Goal: Book appointment/travel/reservation

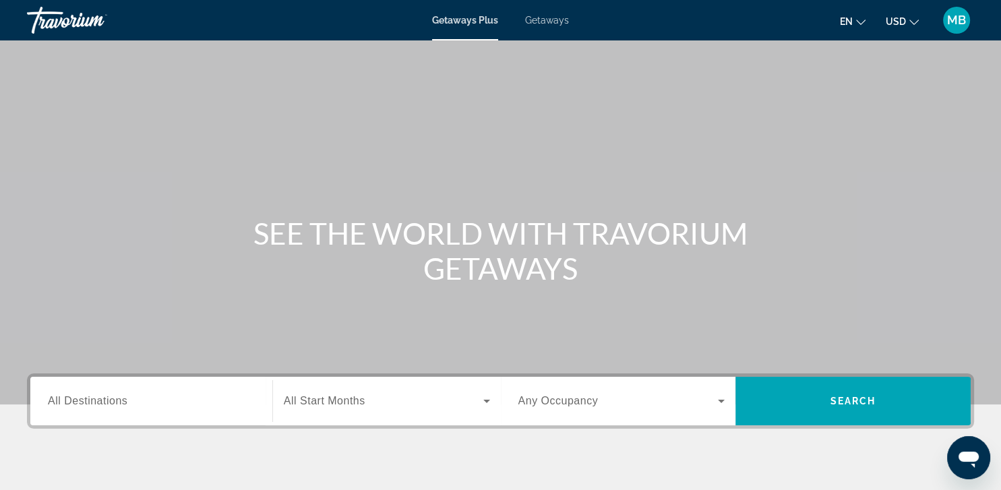
click at [113, 402] on span "All Destinations" at bounding box center [88, 400] width 80 height 11
click at [113, 402] on input "Destination All Destinations" at bounding box center [151, 402] width 207 height 16
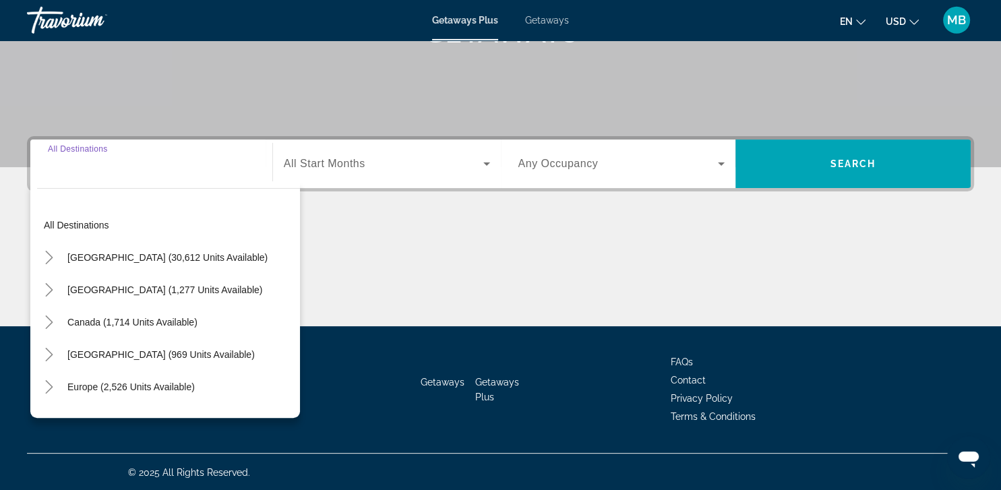
scroll to position [238, 0]
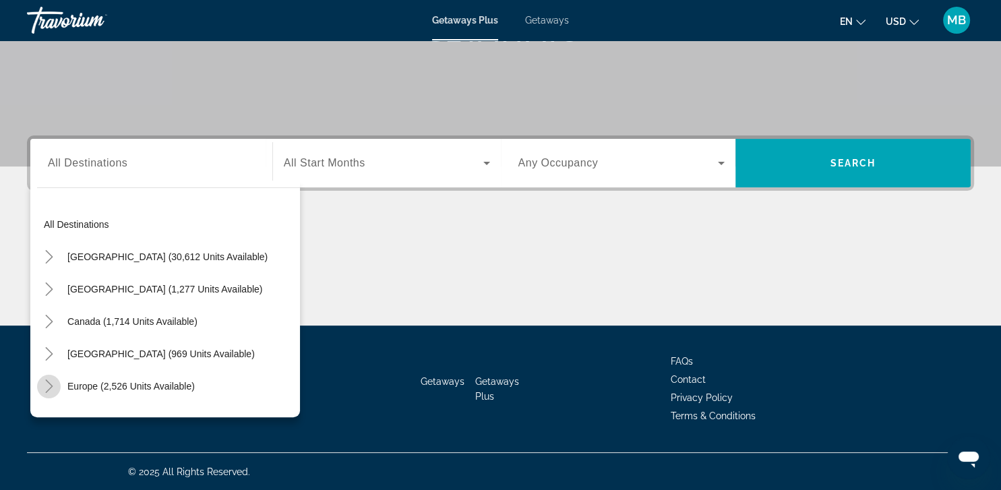
click at [49, 377] on mat-icon "Toggle Europe (2,526 units available)" at bounding box center [49, 387] width 24 height 24
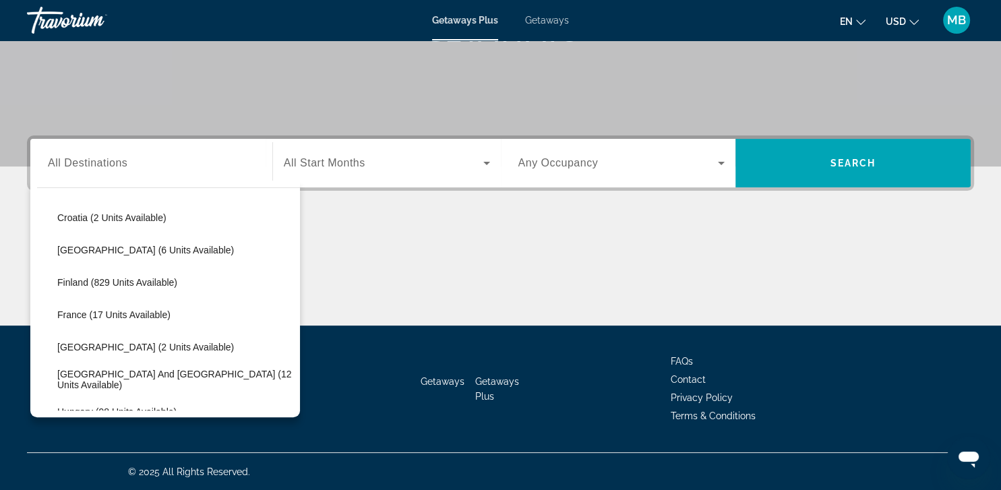
scroll to position [267, 0]
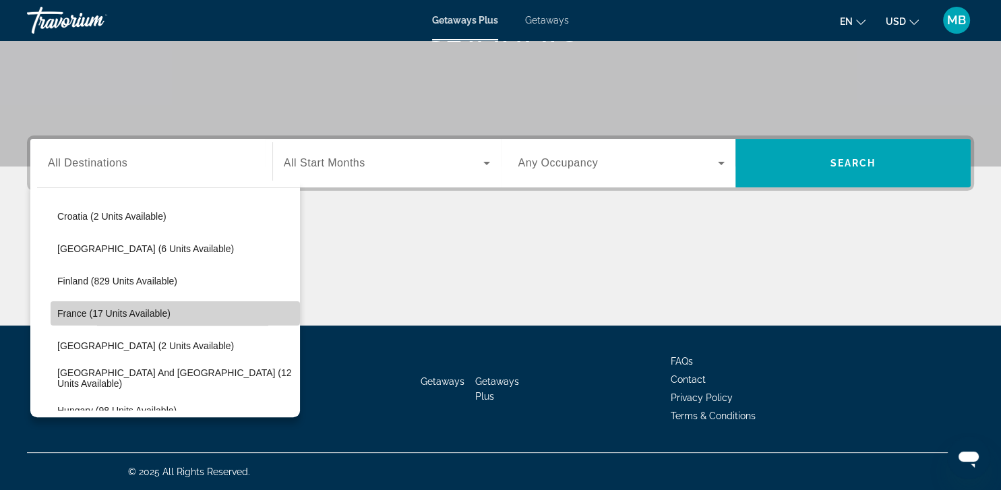
click at [113, 300] on span "Search widget" at bounding box center [175, 313] width 249 height 32
type input "**********"
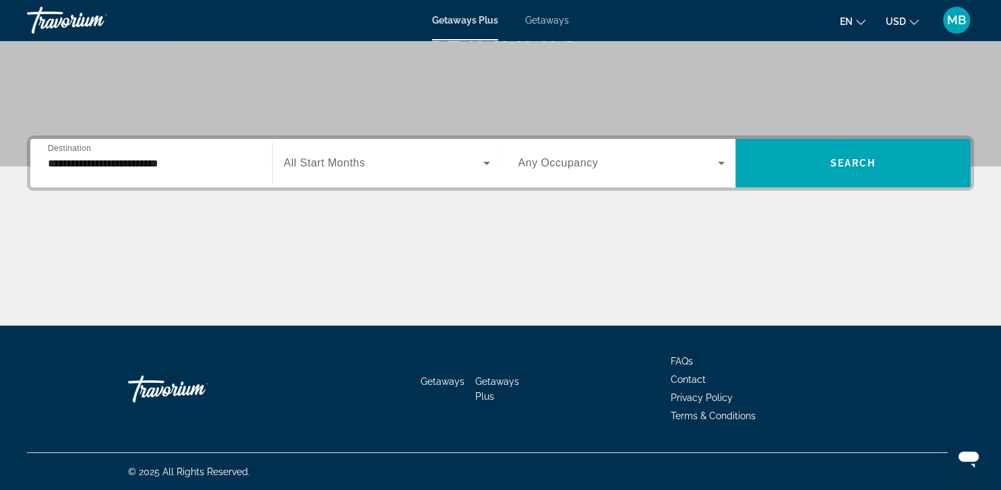
click at [403, 179] on div "Search widget" at bounding box center [387, 163] width 206 height 38
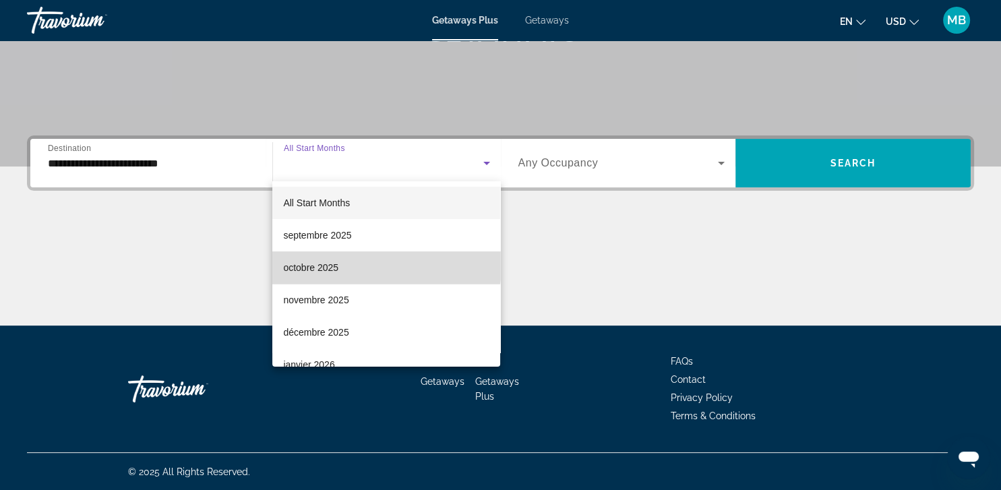
click at [356, 266] on mat-option "octobre 2025" at bounding box center [386, 268] width 228 height 32
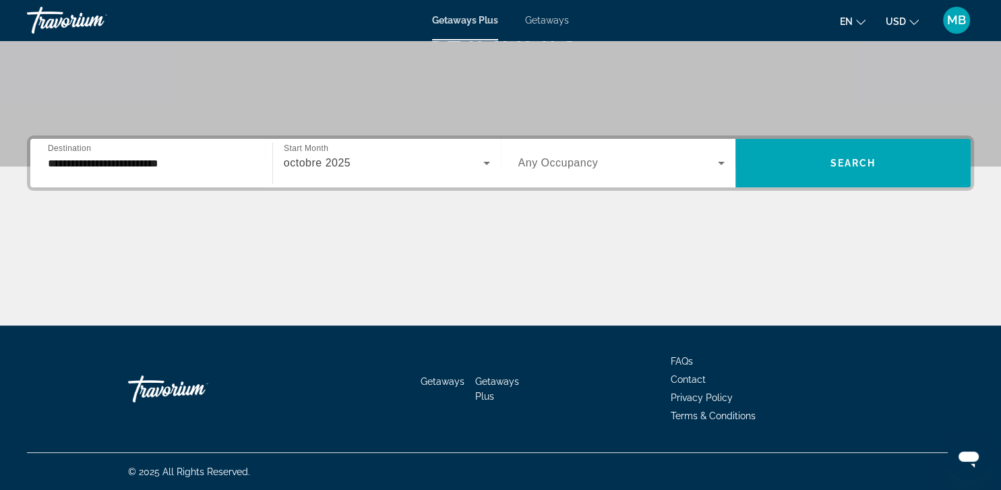
click at [562, 174] on div "Search widget" at bounding box center [622, 163] width 207 height 38
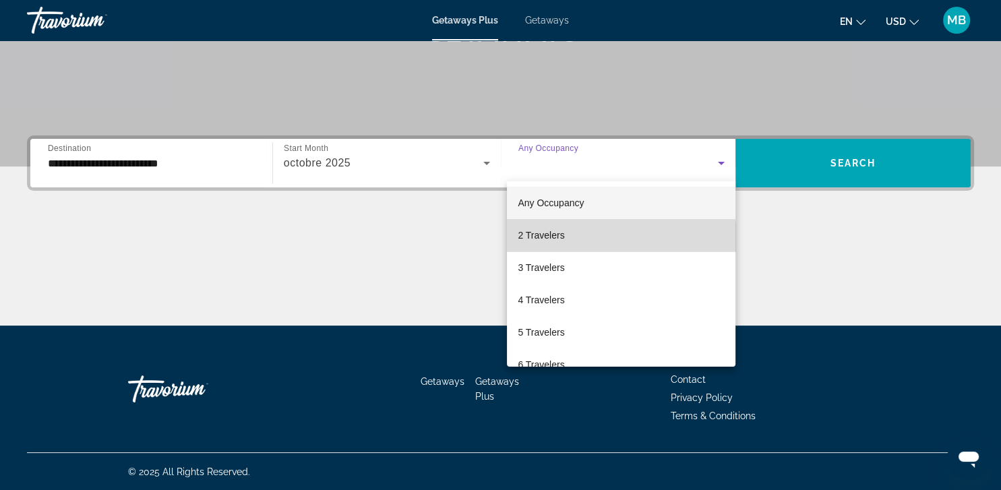
click at [562, 247] on mat-option "2 Travelers" at bounding box center [621, 235] width 229 height 32
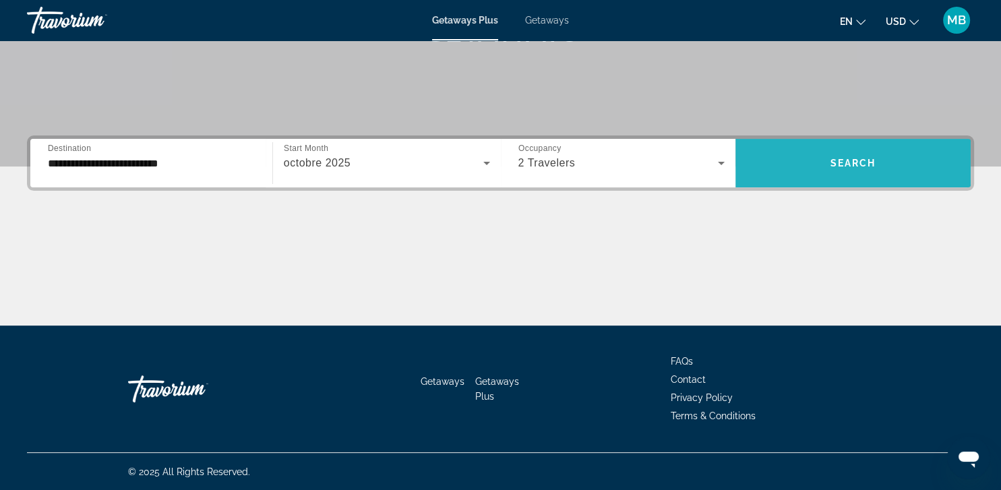
click at [799, 156] on span "Search widget" at bounding box center [853, 163] width 235 height 32
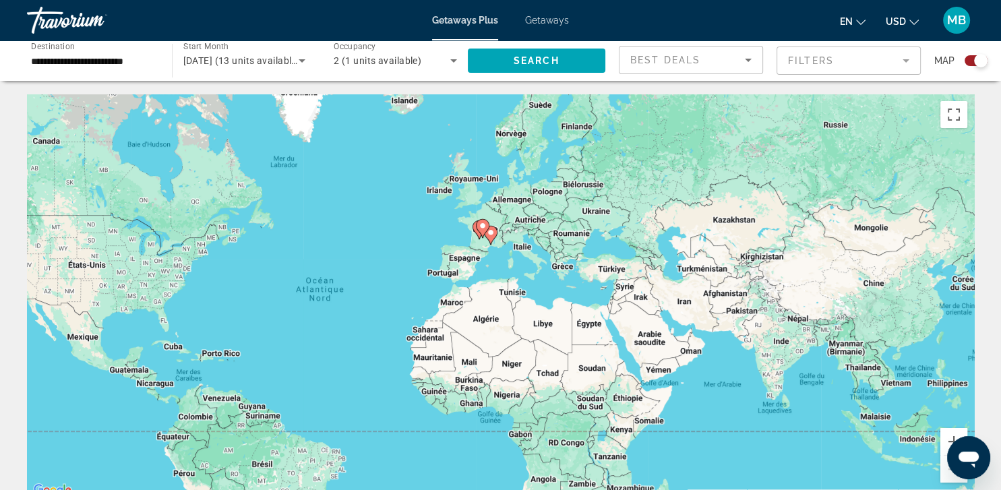
drag, startPoint x: 588, startPoint y: 233, endPoint x: 409, endPoint y: 249, distance: 179.4
click at [409, 249] on div "Pour activer le glissement avec le clavier, appuyez sur Alt+Entrée. Une fois ce…" at bounding box center [500, 296] width 947 height 405
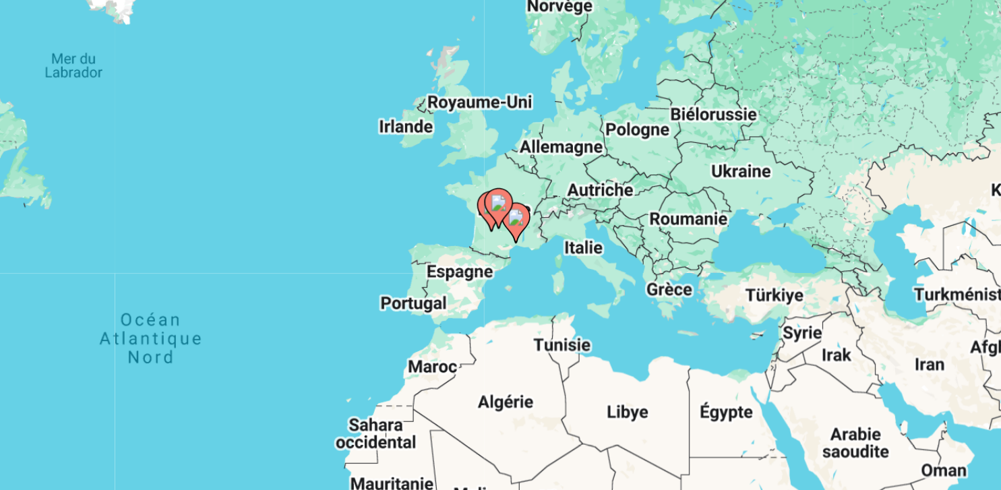
scroll to position [22, 0]
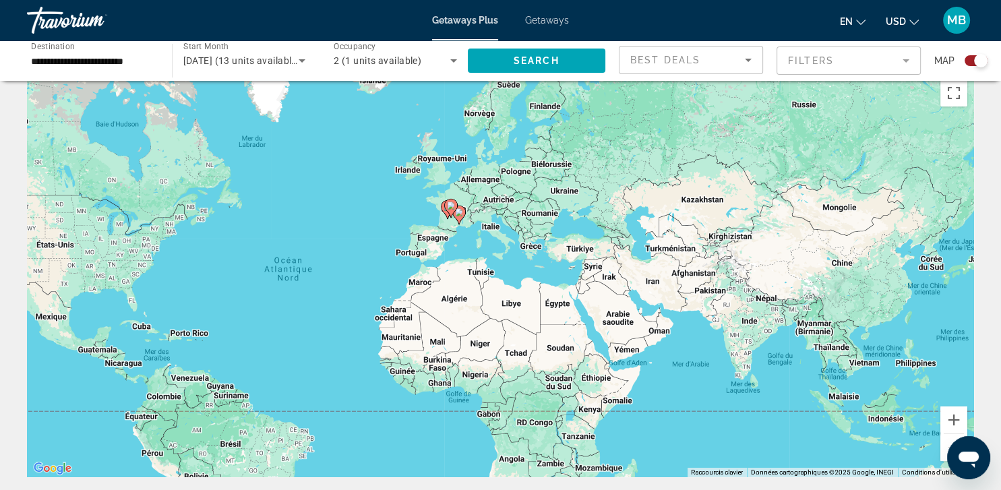
click at [449, 209] on image "Main content" at bounding box center [451, 206] width 8 height 8
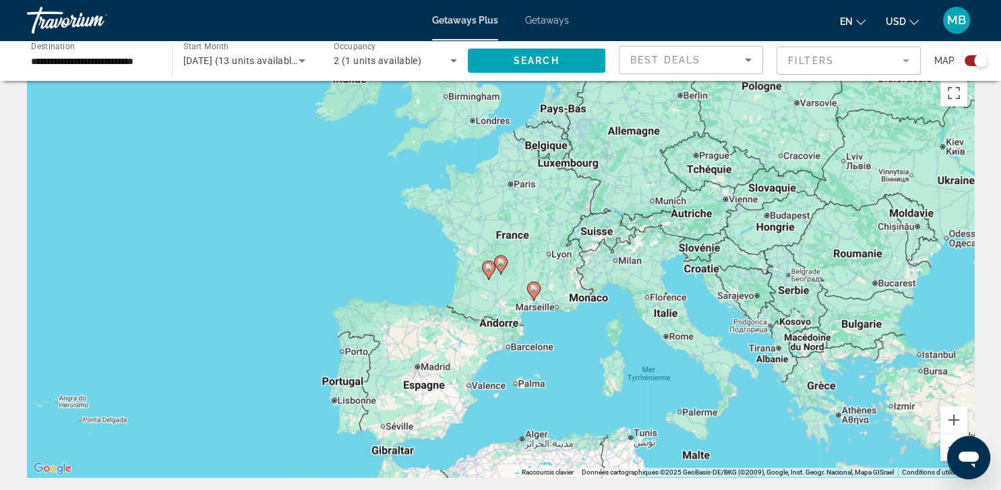
click at [492, 264] on image "Main content" at bounding box center [489, 268] width 8 height 8
type input "**********"
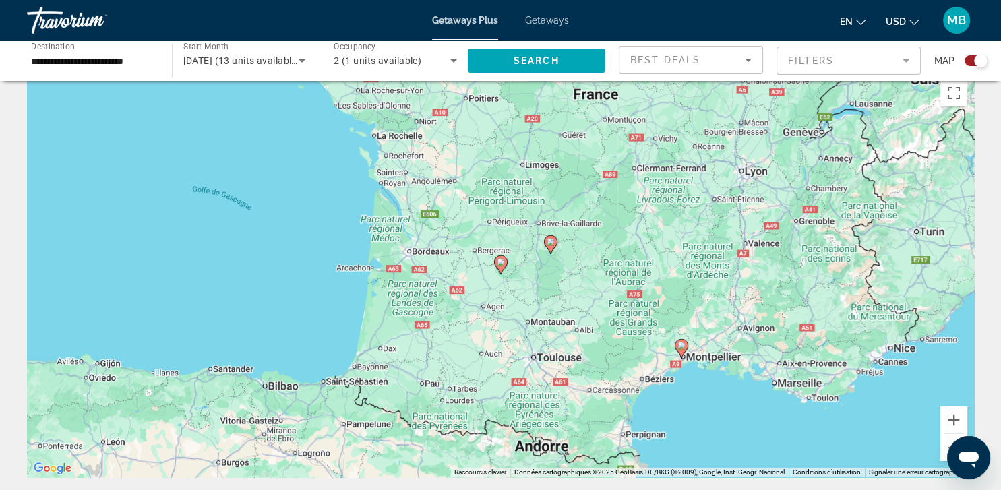
click at [747, 69] on div "Best Deals" at bounding box center [690, 66] width 121 height 38
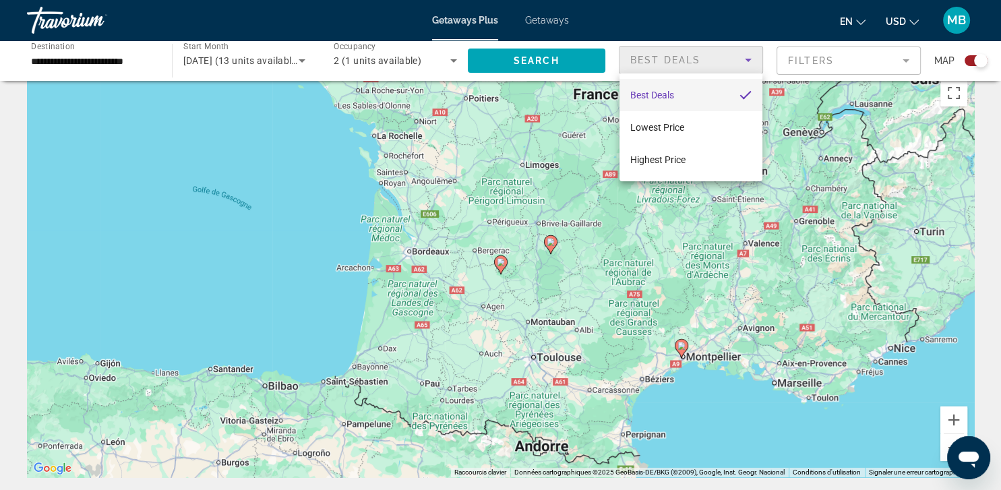
click at [283, 202] on div at bounding box center [500, 245] width 1001 height 490
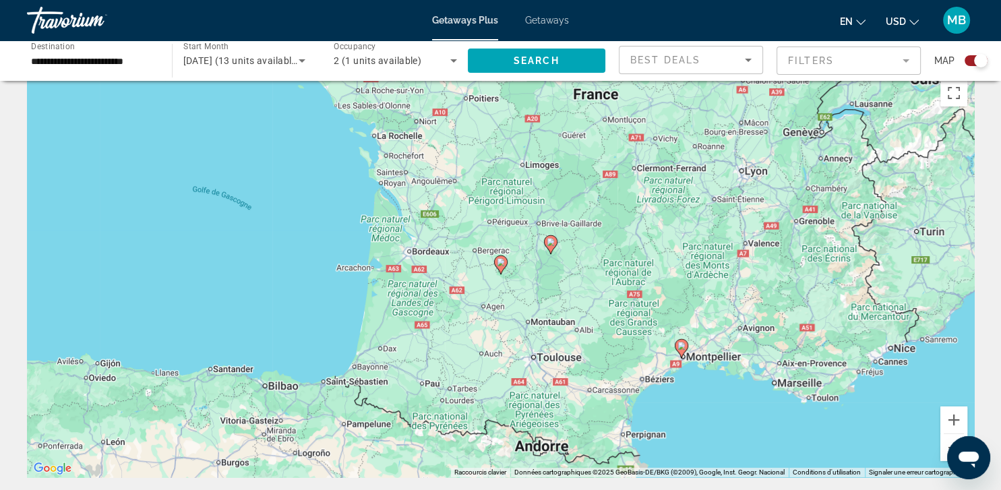
click at [504, 260] on image "Main content" at bounding box center [501, 262] width 8 height 8
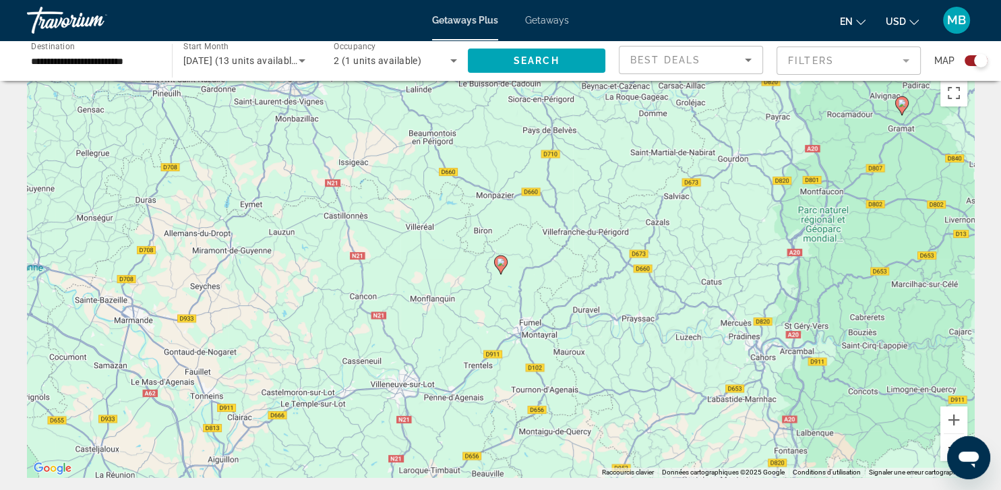
click at [948, 444] on button "Zoom arrière" at bounding box center [954, 447] width 27 height 27
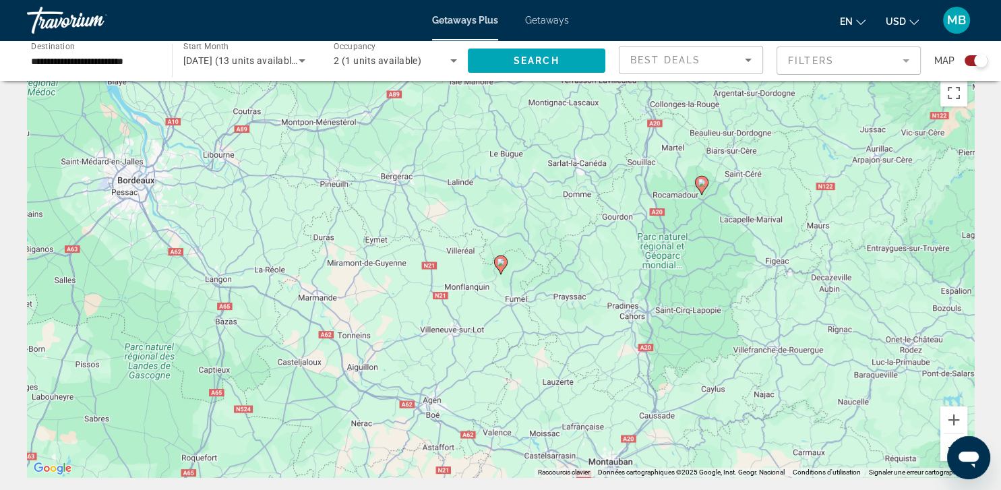
click at [948, 444] on button "Zoom arrière" at bounding box center [954, 447] width 27 height 27
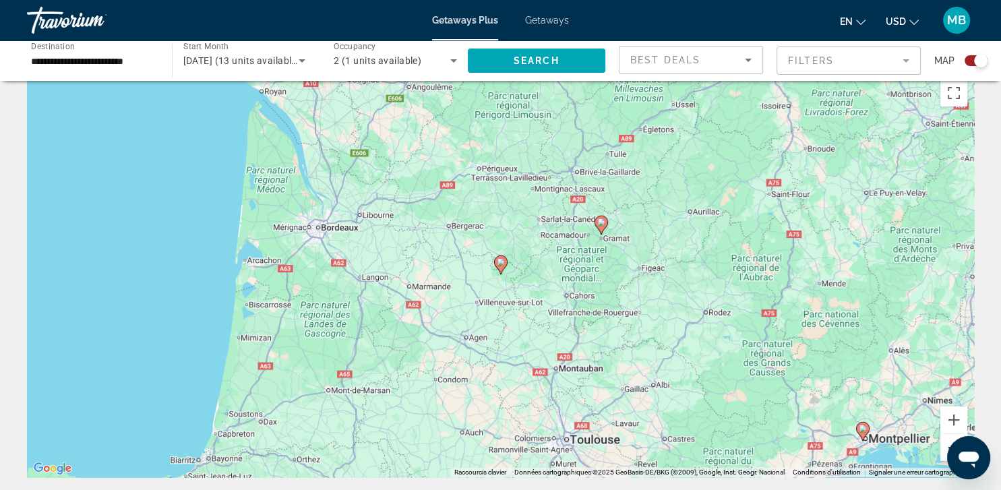
click at [948, 444] on button "Zoom arrière" at bounding box center [954, 447] width 27 height 27
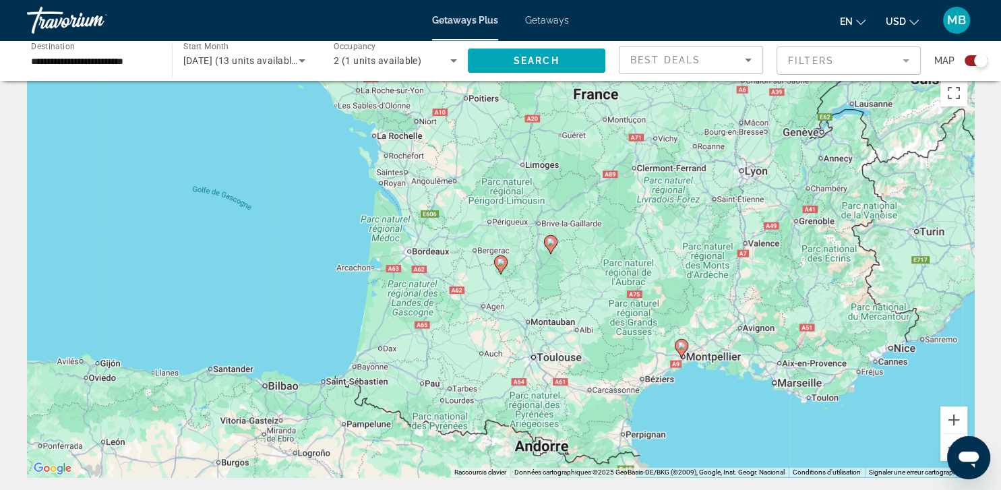
click at [548, 23] on span "Getaways" at bounding box center [547, 20] width 44 height 11
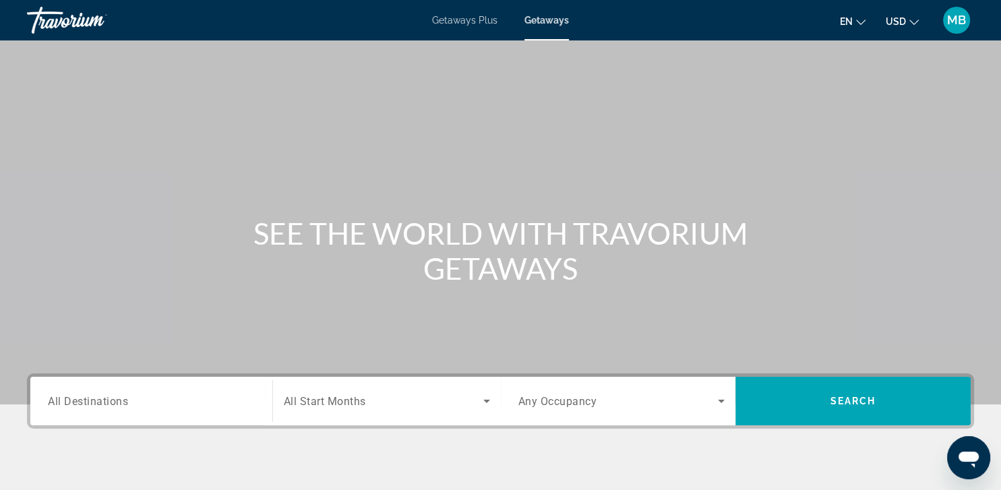
click at [110, 398] on span "All Destinations" at bounding box center [88, 400] width 80 height 13
click at [110, 398] on input "Destination All Destinations" at bounding box center [151, 402] width 207 height 16
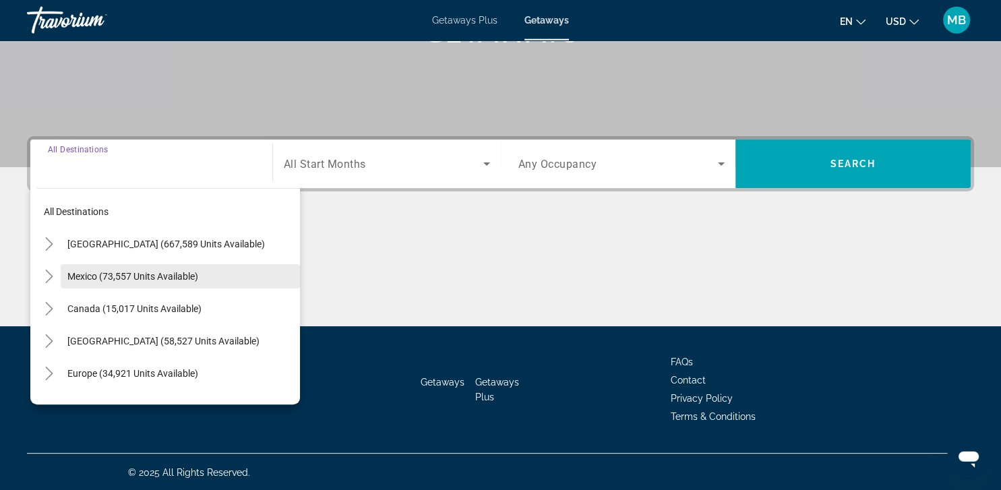
scroll to position [238, 0]
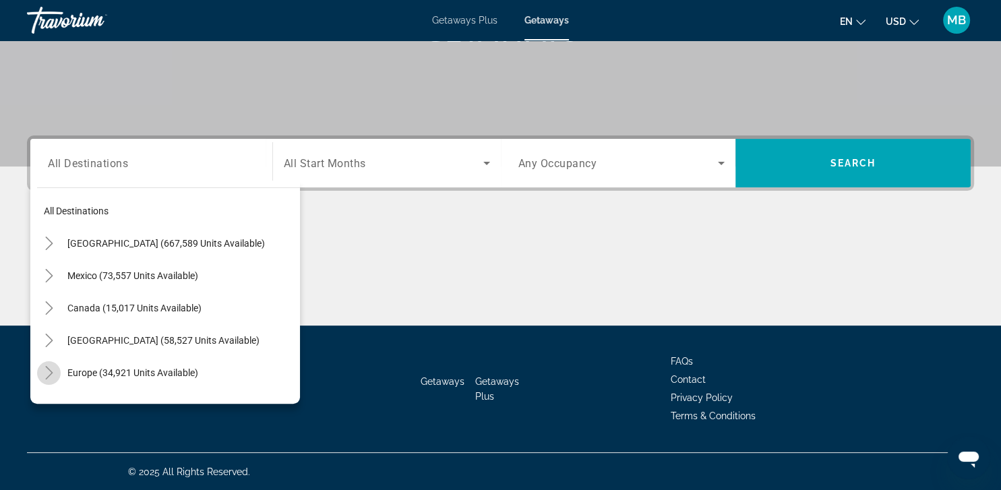
click at [53, 372] on icon "Toggle Europe (34,921 units available)" at bounding box center [48, 372] width 13 height 13
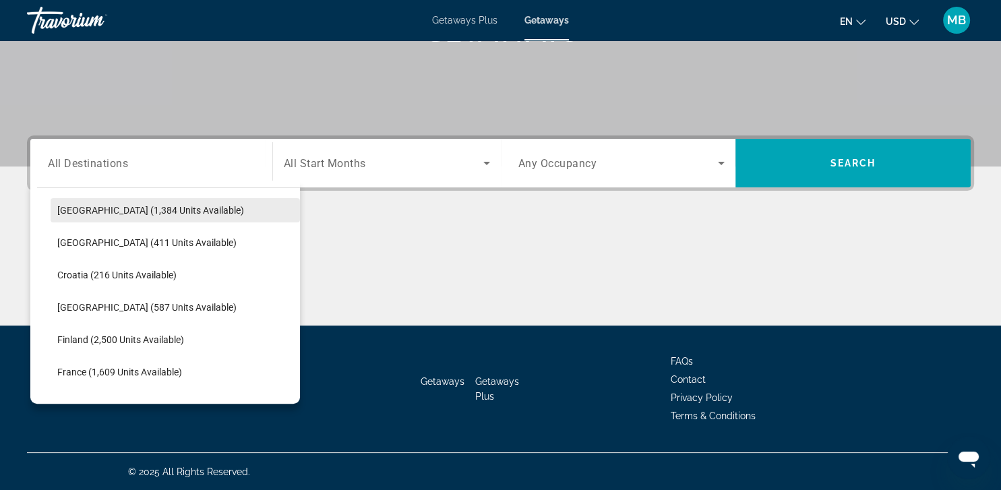
scroll to position [230, 0]
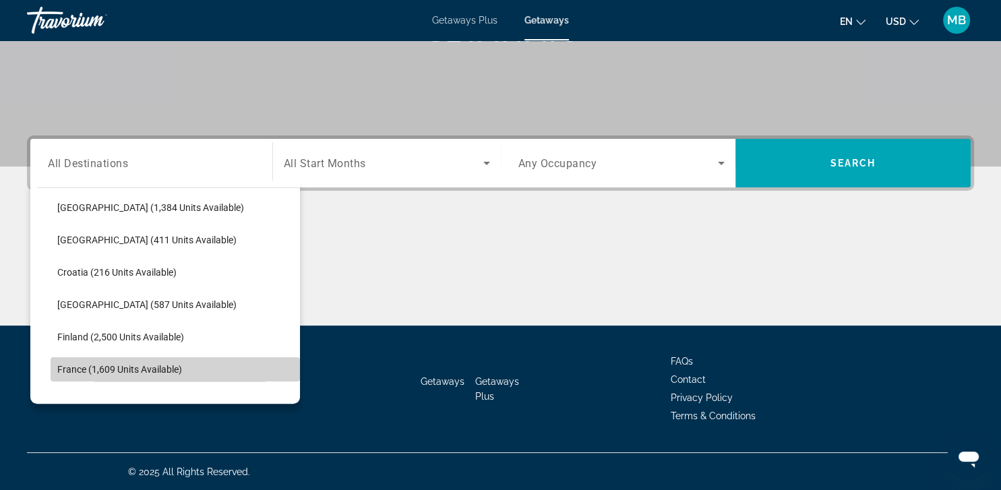
click at [112, 379] on span "Search widget" at bounding box center [175, 369] width 249 height 32
type input "**********"
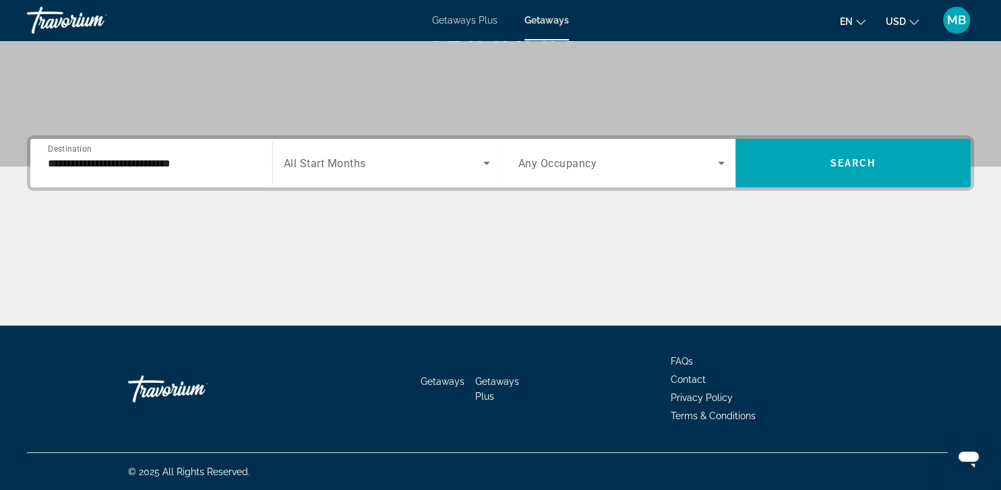
click at [359, 179] on div "Search widget" at bounding box center [387, 163] width 206 height 38
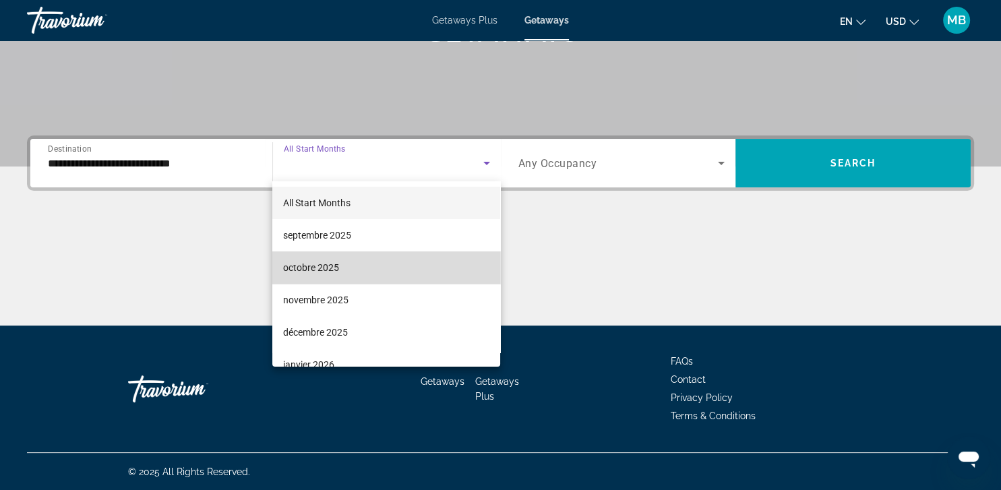
click at [349, 263] on mat-option "octobre 2025" at bounding box center [386, 268] width 228 height 32
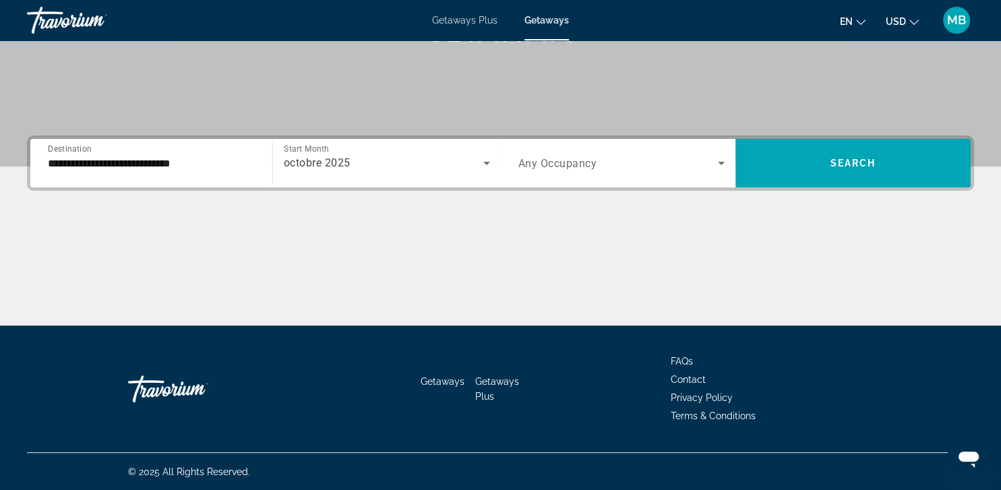
click at [588, 146] on div "Search widget" at bounding box center [622, 163] width 207 height 38
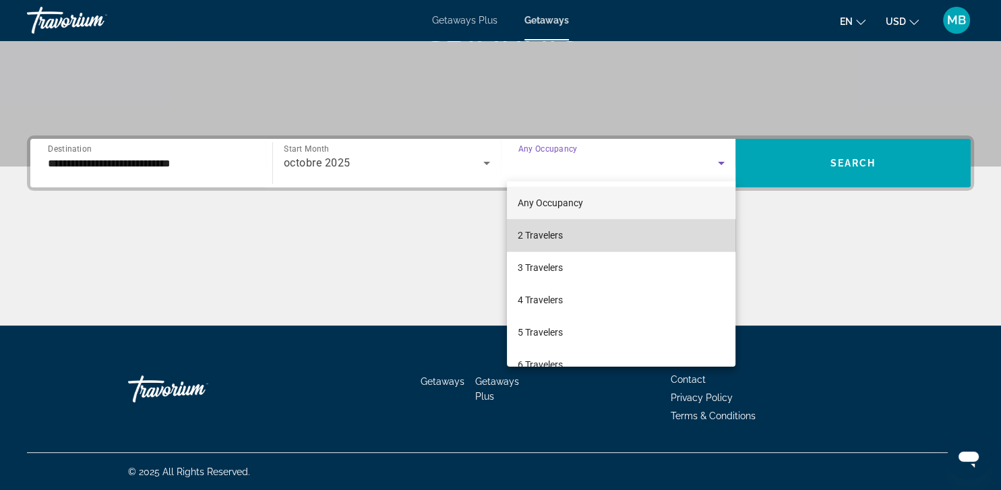
click at [568, 247] on mat-option "2 Travelers" at bounding box center [621, 235] width 229 height 32
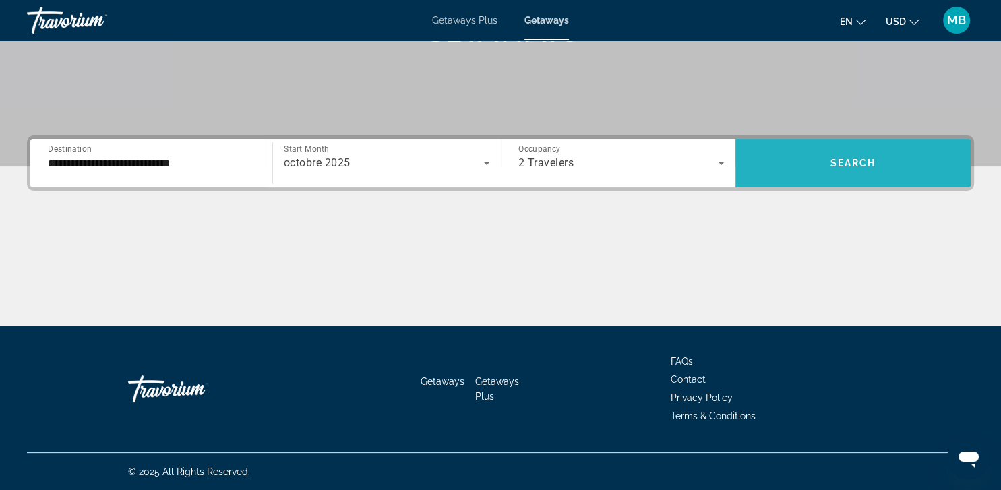
click at [868, 146] on span "Search widget" at bounding box center [853, 163] width 235 height 49
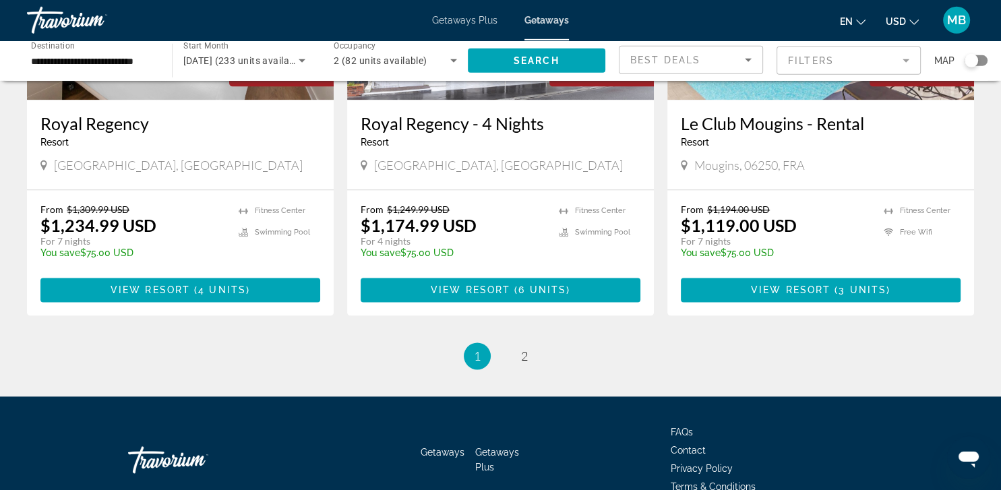
scroll to position [1691, 0]
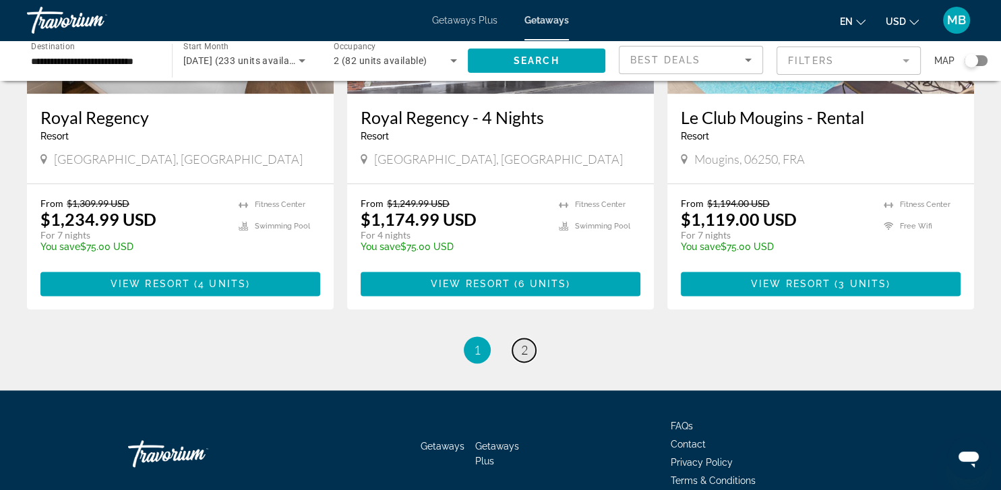
click at [521, 343] on span "2" at bounding box center [524, 350] width 7 height 15
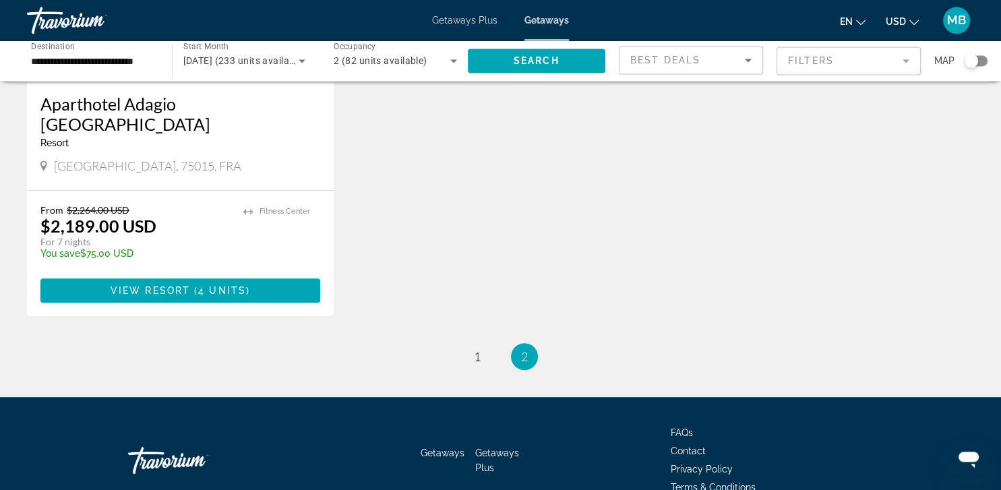
scroll to position [773, 0]
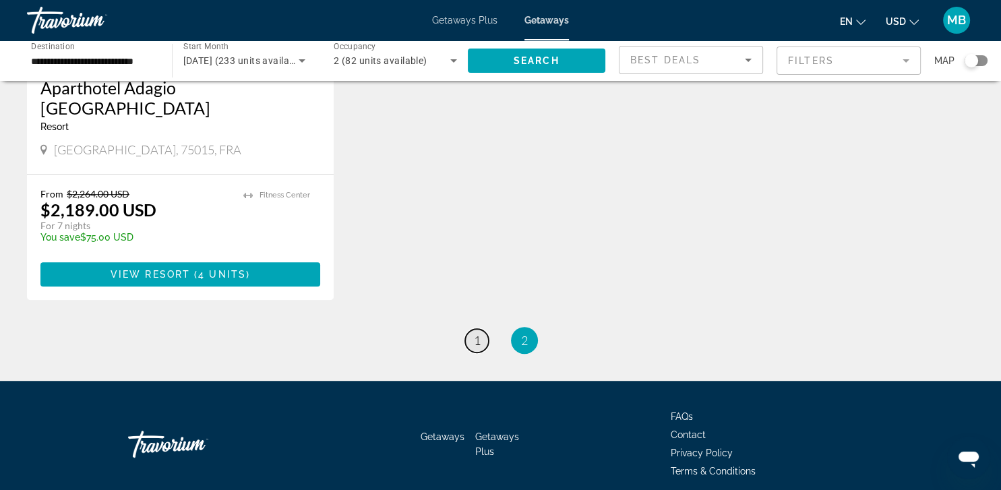
click at [480, 329] on link "page 1" at bounding box center [477, 341] width 24 height 24
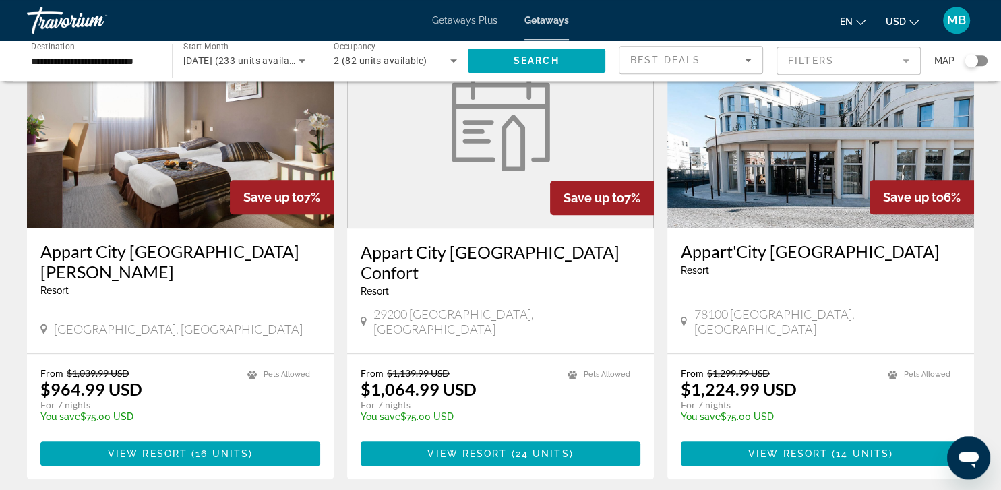
scroll to position [1063, 0]
click at [840, 60] on mat-form-field "Filters" at bounding box center [849, 61] width 144 height 28
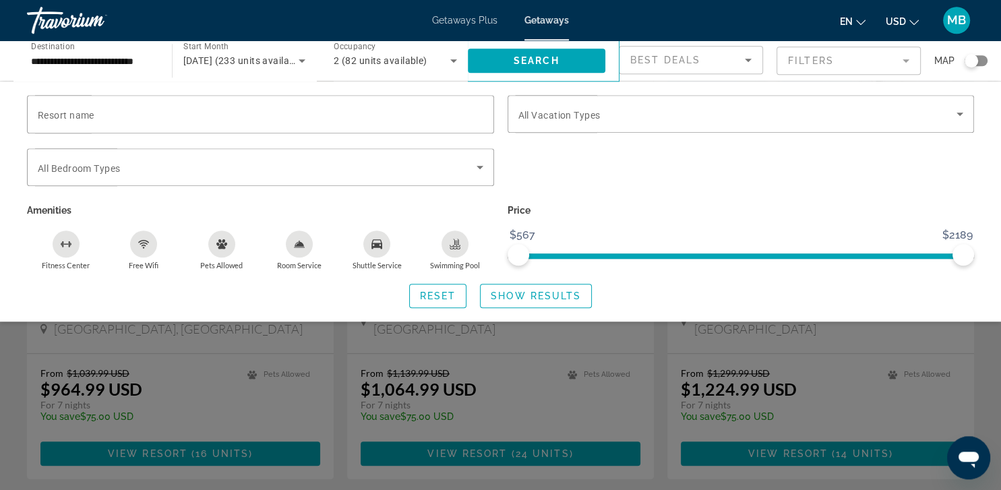
click at [775, 20] on div "en English Español Français Italiano Português русский USD USD ($) MXN (Mex$) C…" at bounding box center [779, 20] width 392 height 28
click at [986, 399] on div "Search widget" at bounding box center [500, 346] width 1001 height 288
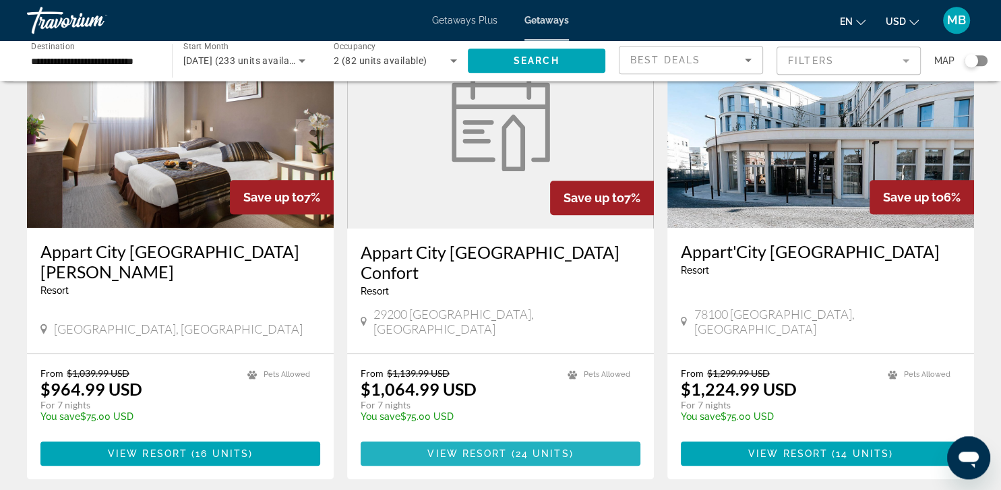
click at [492, 448] on span "View Resort" at bounding box center [467, 453] width 80 height 11
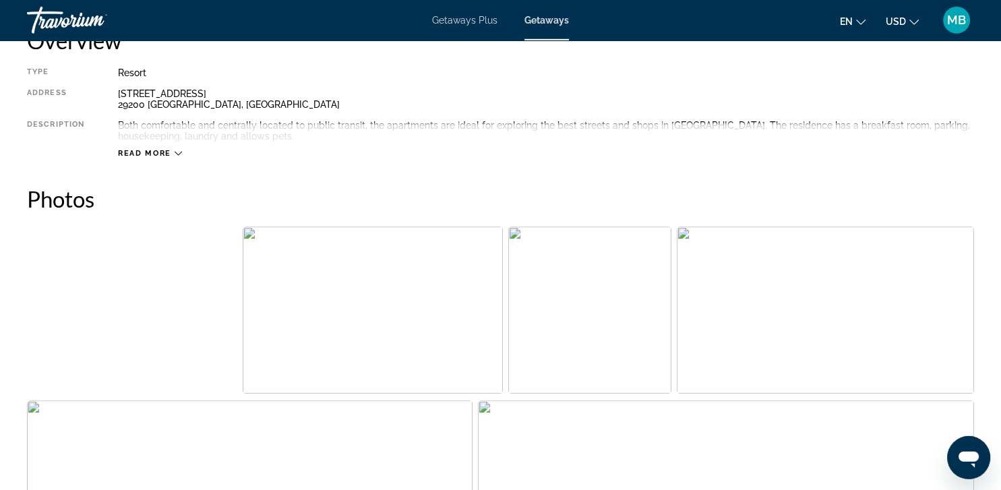
scroll to position [485, 0]
click at [163, 152] on span "Read more" at bounding box center [144, 153] width 53 height 9
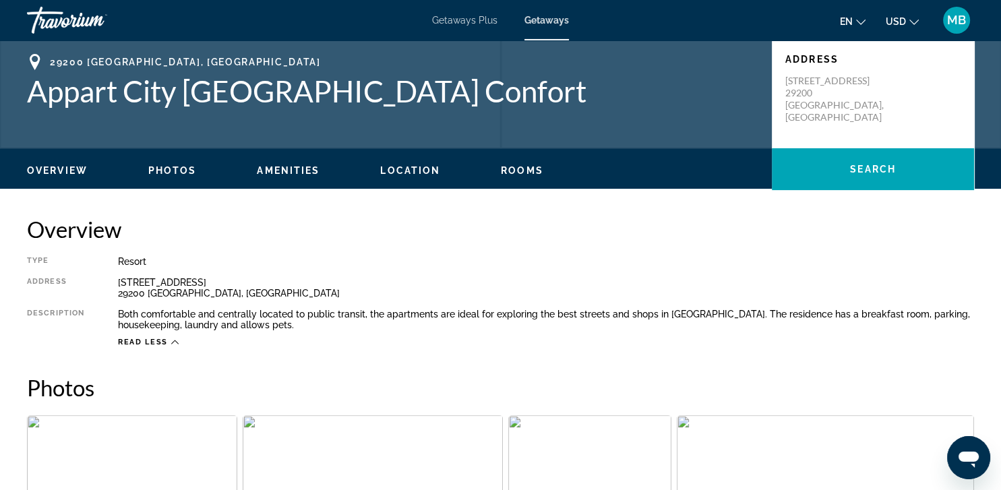
click at [193, 171] on span "Photos" at bounding box center [172, 170] width 49 height 11
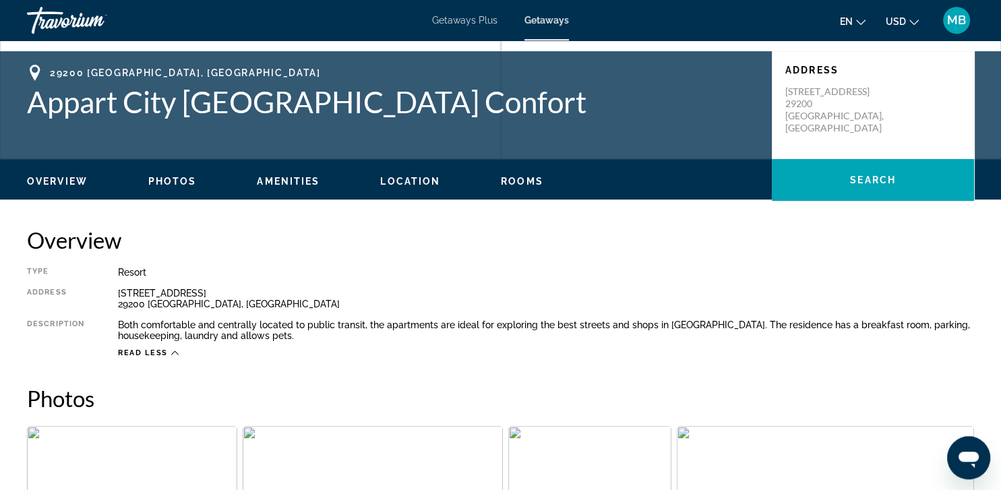
scroll to position [217, 0]
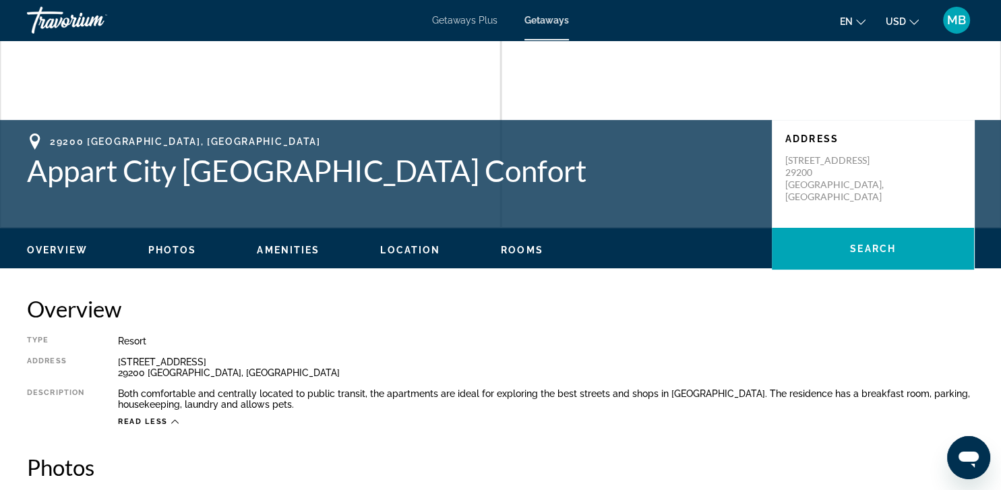
click at [424, 245] on button "Location" at bounding box center [410, 250] width 60 height 12
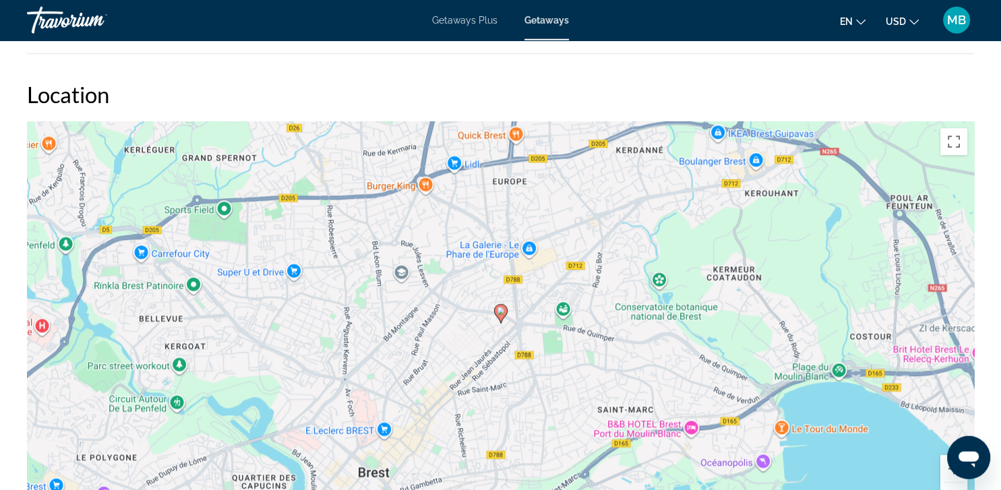
scroll to position [1384, 0]
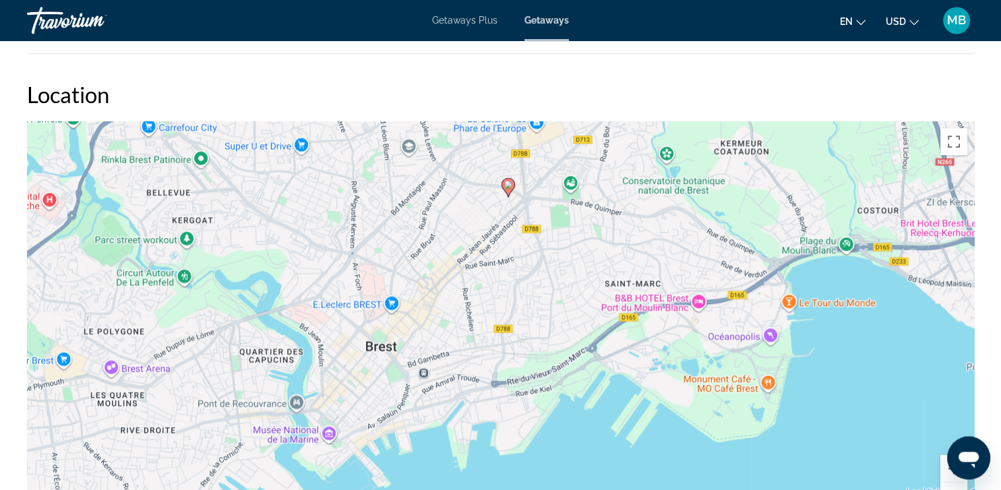
drag, startPoint x: 406, startPoint y: 361, endPoint x: 413, endPoint y: 231, distance: 131.0
click at [413, 231] on div "Pour activer le glissement avec le clavier, appuyez sur Alt+Entrée. Une fois ce…" at bounding box center [500, 323] width 947 height 405
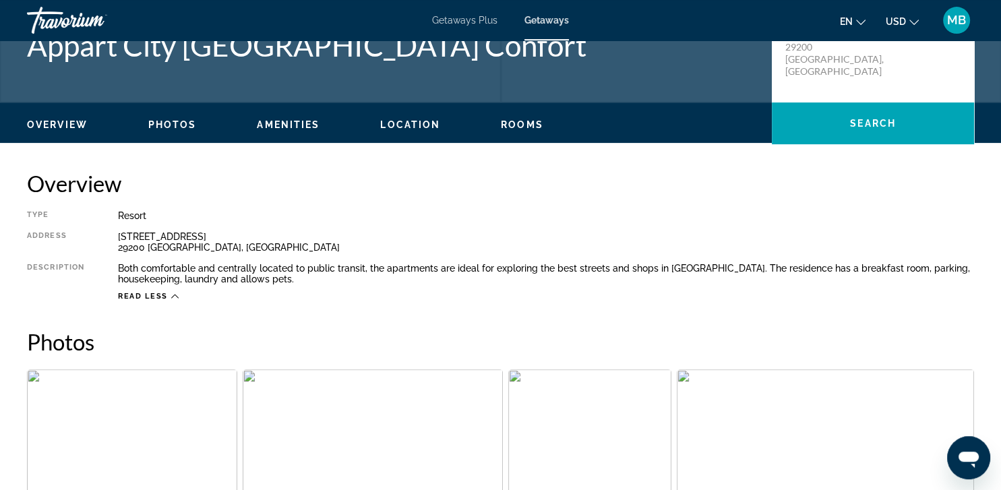
scroll to position [342, 0]
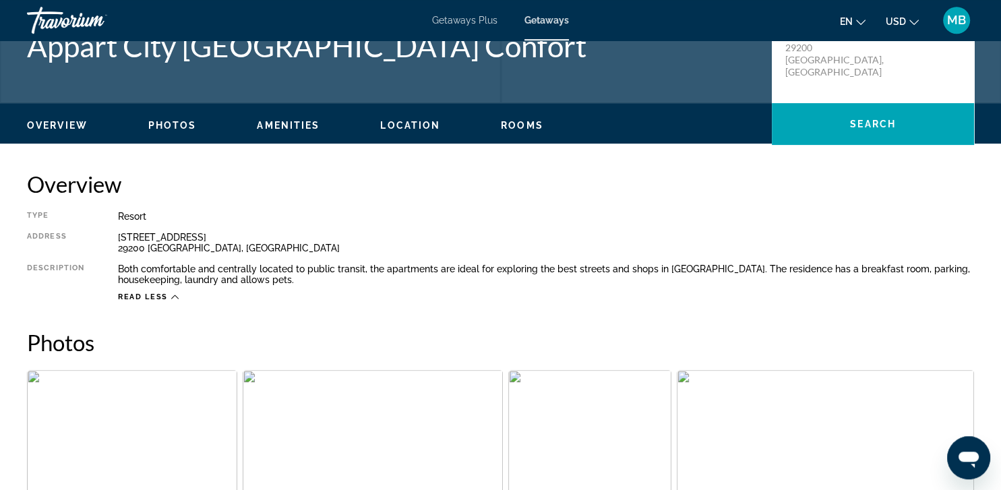
click at [511, 130] on span "Rooms" at bounding box center [522, 125] width 42 height 11
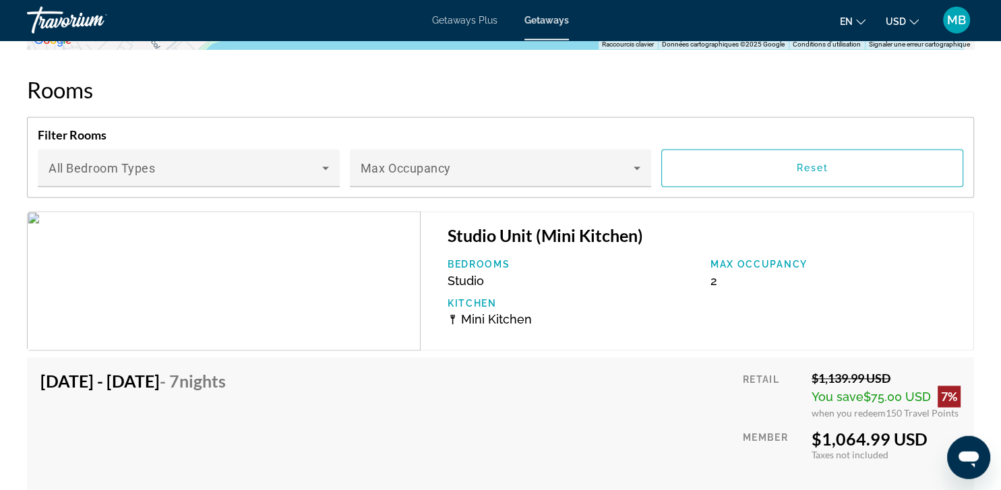
scroll to position [1864, 0]
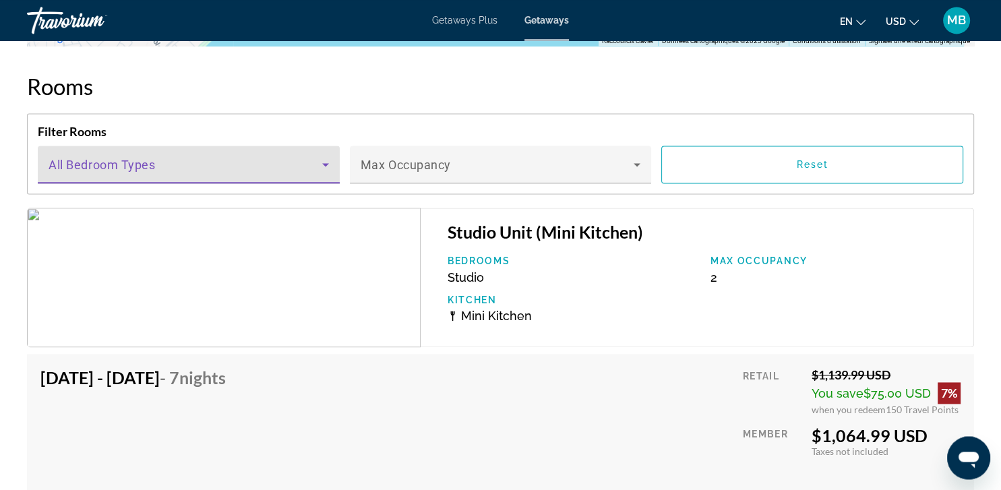
click at [290, 173] on span "Main content" at bounding box center [186, 170] width 274 height 16
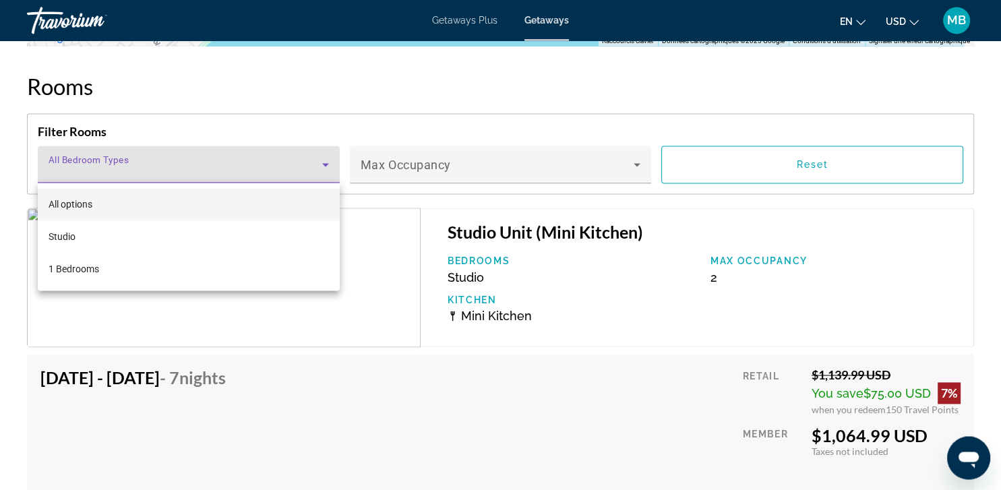
click at [290, 173] on div at bounding box center [500, 245] width 1001 height 490
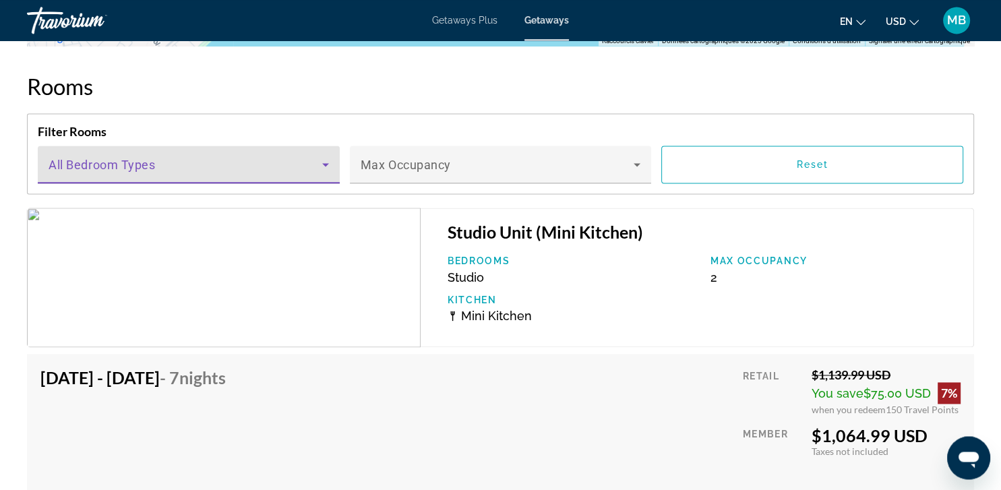
click at [290, 173] on span "Main content" at bounding box center [186, 170] width 274 height 16
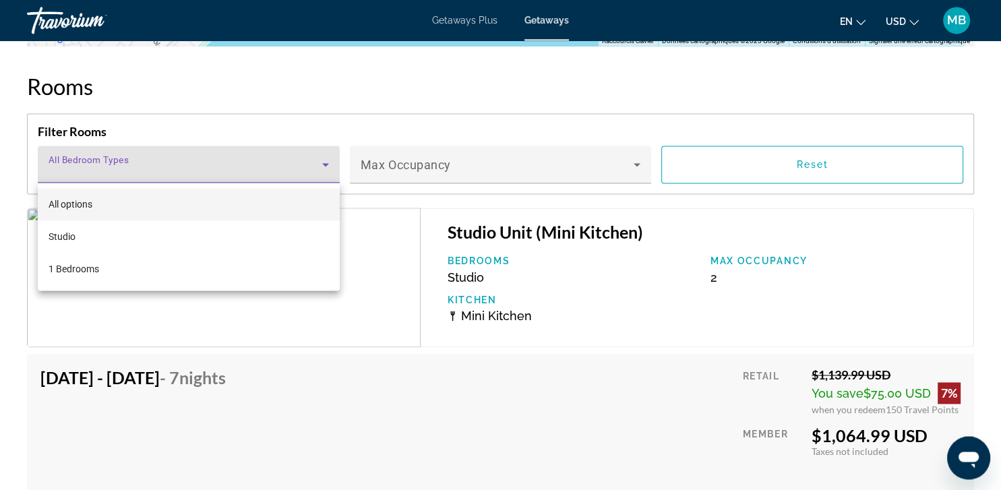
click at [290, 173] on div at bounding box center [500, 245] width 1001 height 490
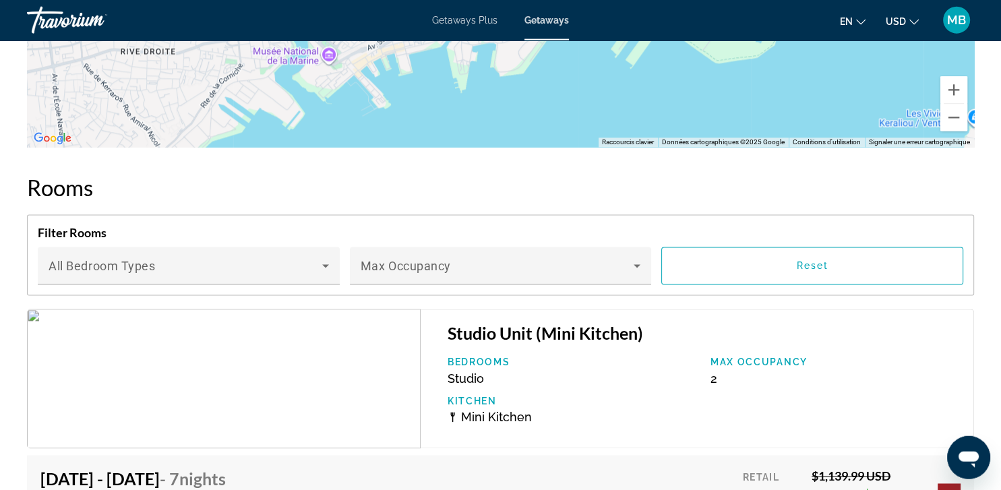
scroll to position [1763, 0]
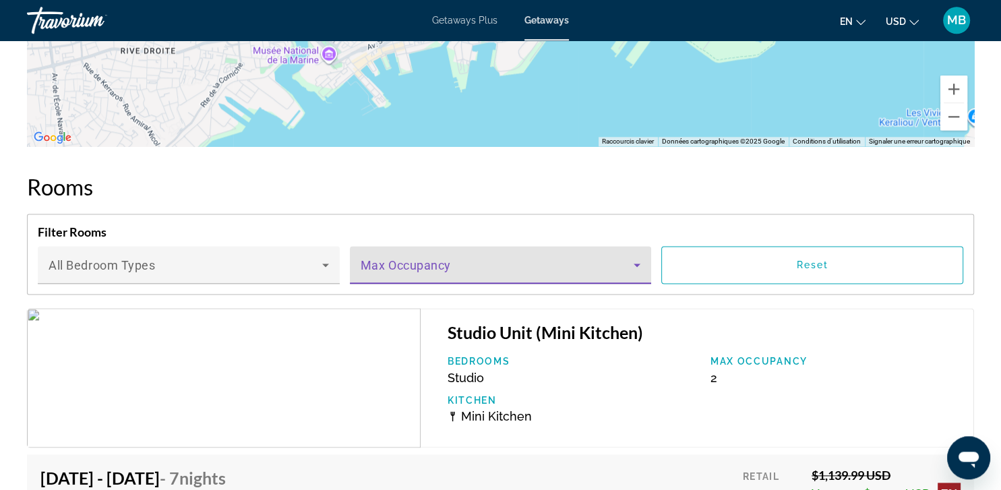
click at [541, 270] on span "Main content" at bounding box center [498, 270] width 274 height 16
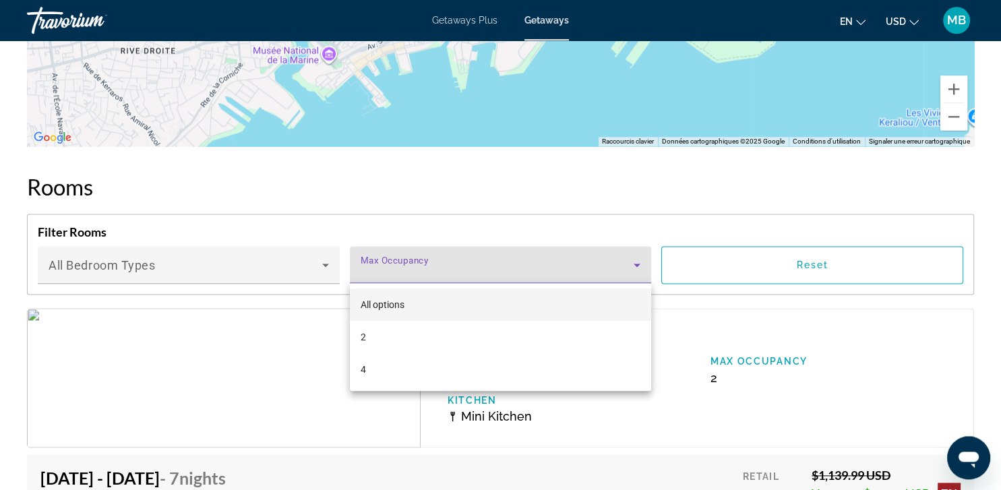
click at [541, 270] on div at bounding box center [500, 245] width 1001 height 490
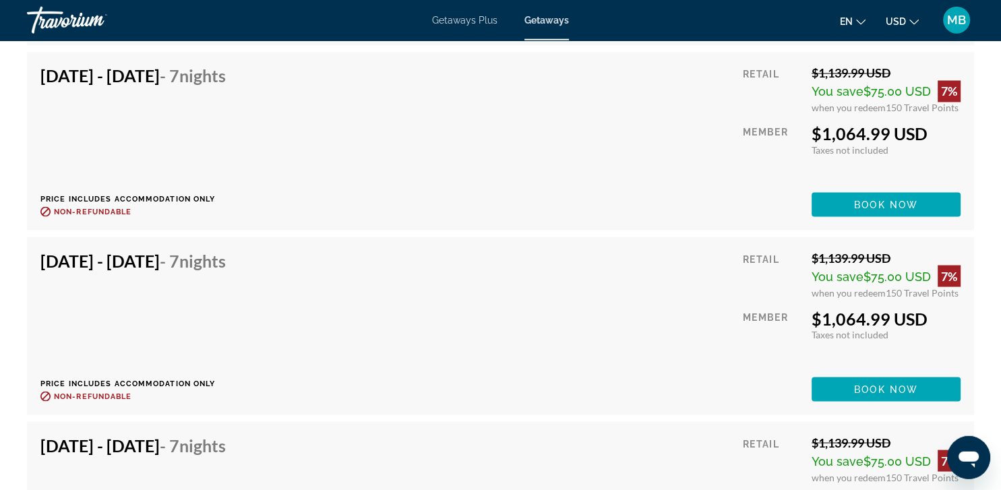
scroll to position [2349, 0]
click at [837, 37] on span "Main content" at bounding box center [886, 21] width 149 height 32
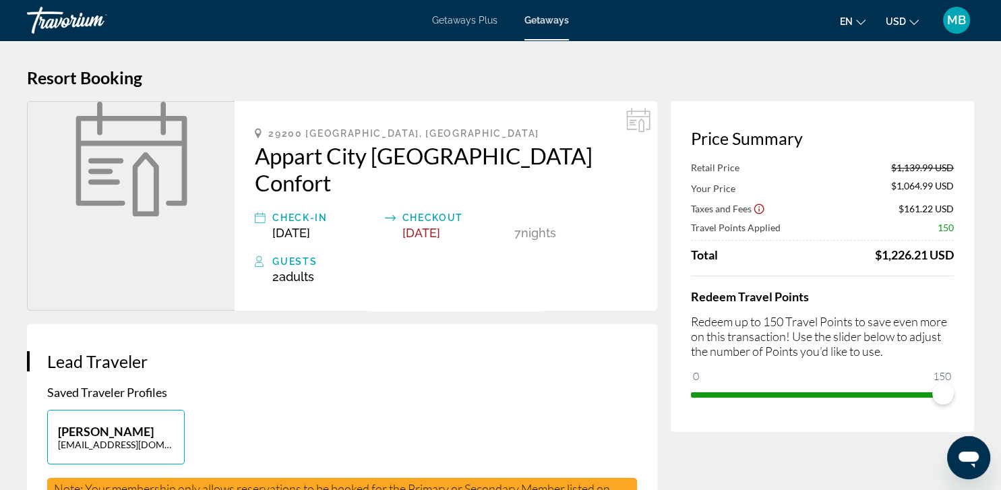
click at [440, 226] on span "[DATE]" at bounding box center [422, 233] width 38 height 14
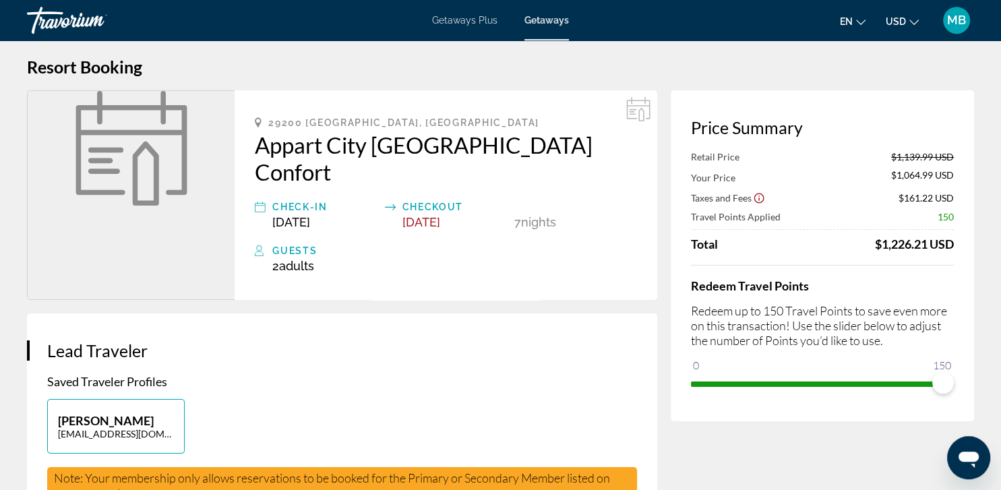
scroll to position [11, 0]
click at [315, 202] on div "29200 [GEOGRAPHIC_DATA], [GEOGRAPHIC_DATA] Appart City [GEOGRAPHIC_DATA] Confor…" at bounding box center [446, 195] width 423 height 210
click at [638, 113] on icon "Main content" at bounding box center [638, 108] width 24 height 24
click at [434, 214] on span "[DATE]" at bounding box center [422, 221] width 38 height 14
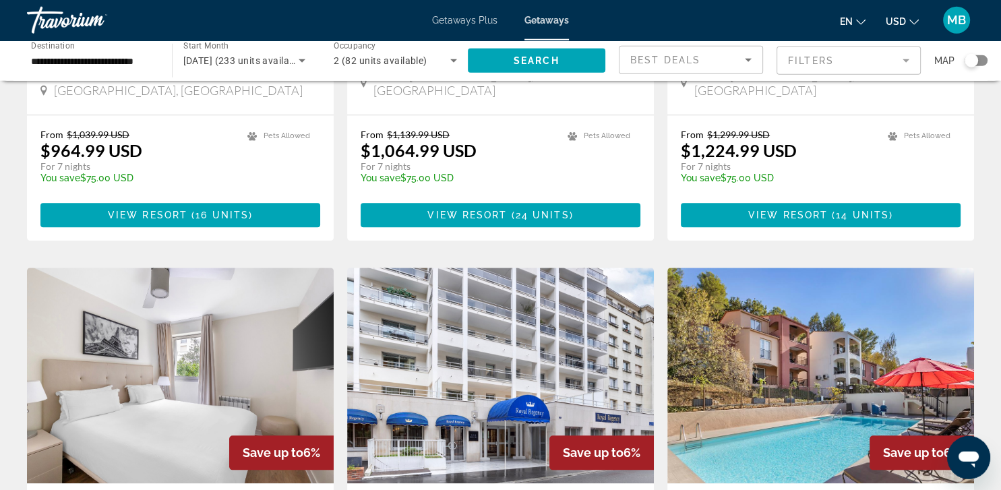
scroll to position [1300, 0]
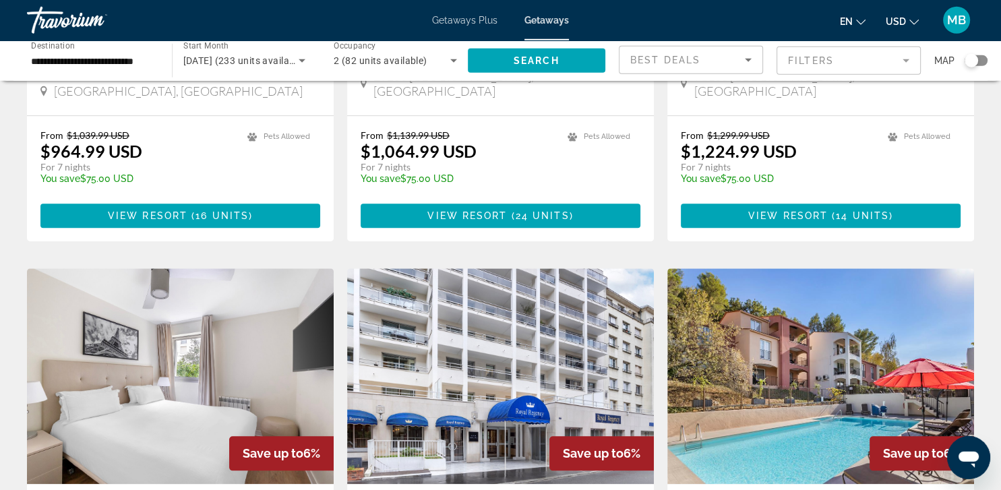
click at [256, 59] on span "[DATE] (233 units available)" at bounding box center [244, 60] width 123 height 11
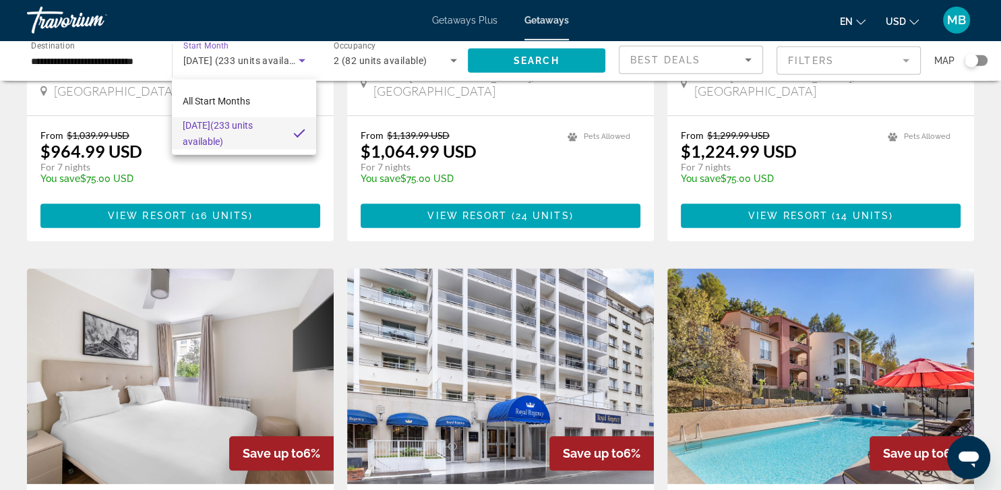
click at [256, 59] on div at bounding box center [500, 245] width 1001 height 490
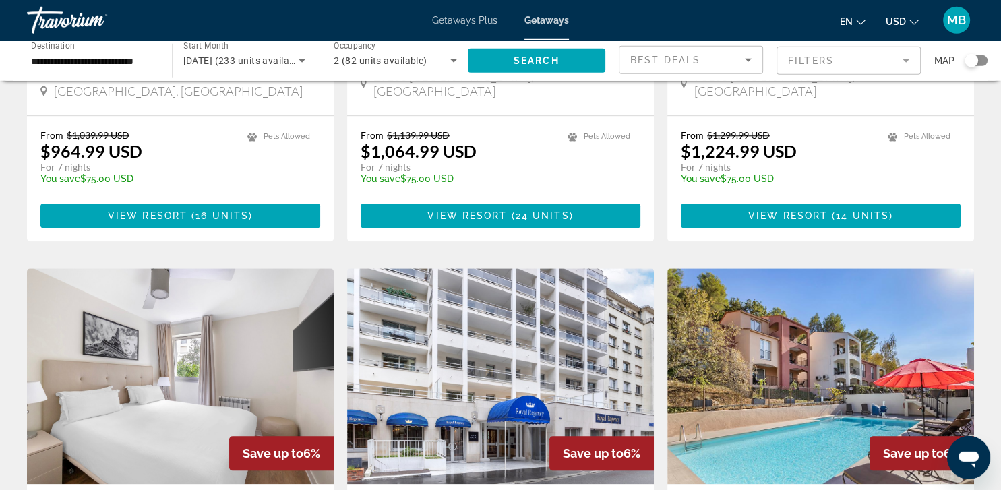
click at [711, 47] on div "Best Deals" at bounding box center [690, 66] width 121 height 38
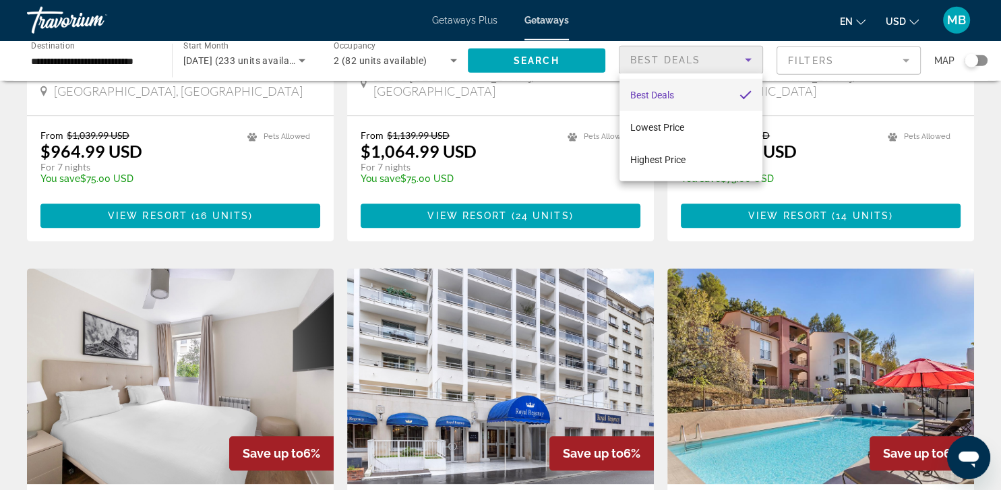
click at [817, 68] on div at bounding box center [500, 245] width 1001 height 490
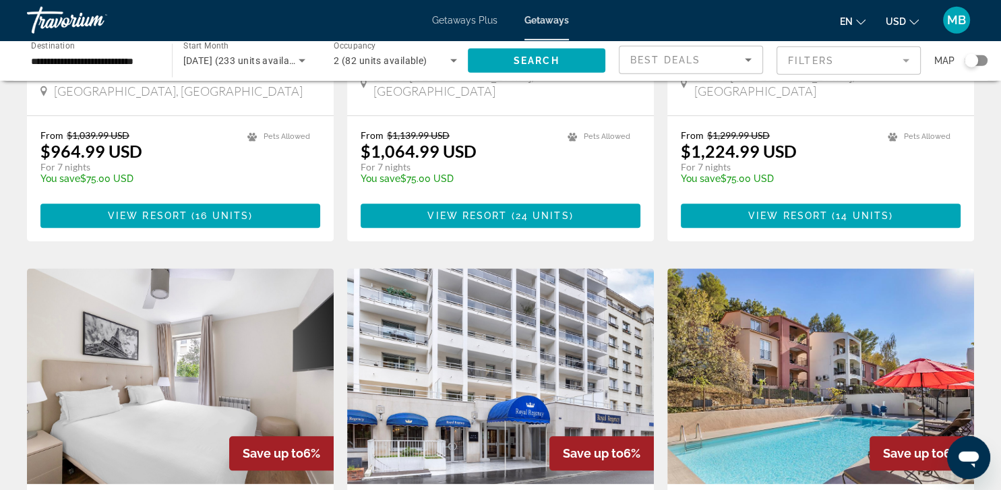
click at [817, 68] on mat-form-field "Filters" at bounding box center [849, 61] width 144 height 28
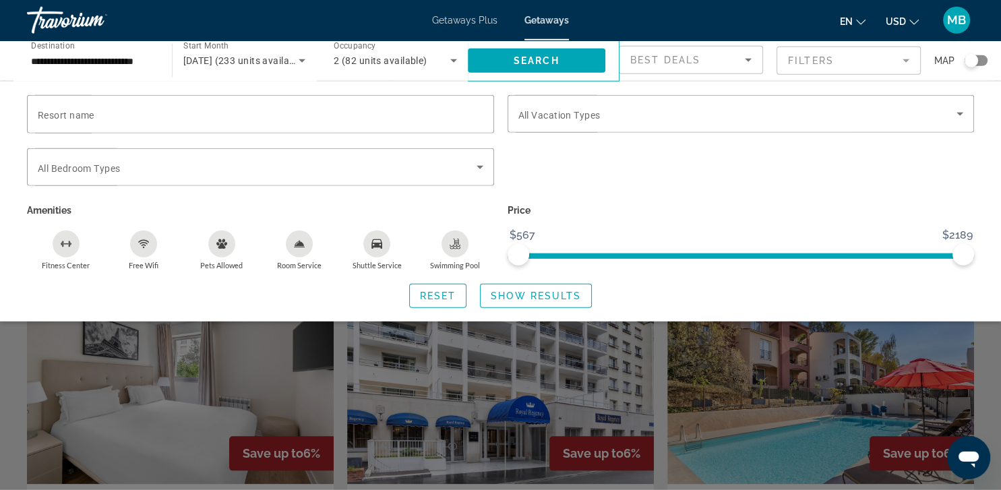
click at [817, 68] on mat-form-field "Filters" at bounding box center [849, 61] width 144 height 28
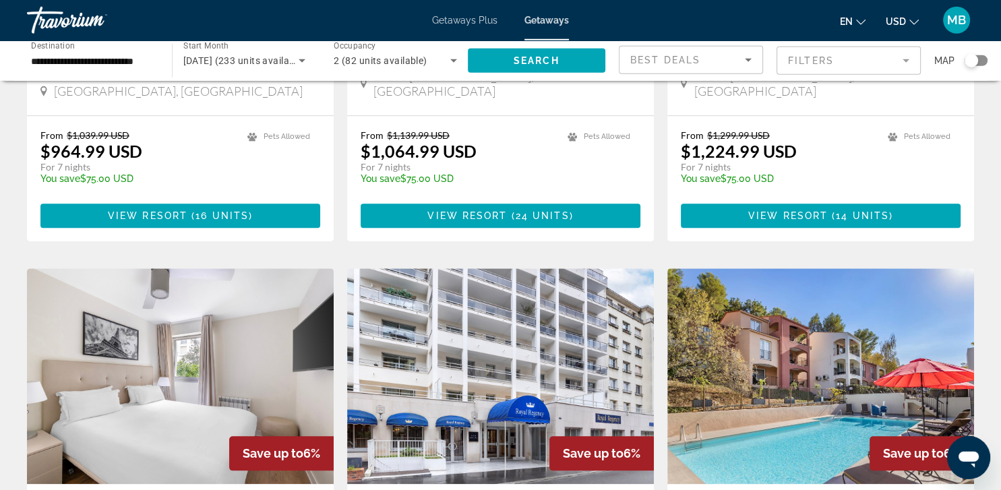
click at [817, 68] on mat-form-field "Filters" at bounding box center [849, 61] width 144 height 28
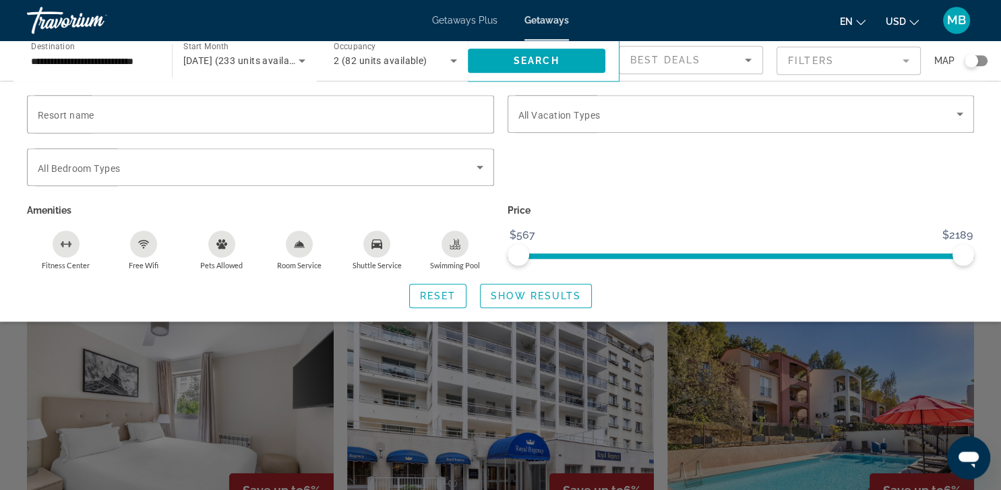
scroll to position [1276, 0]
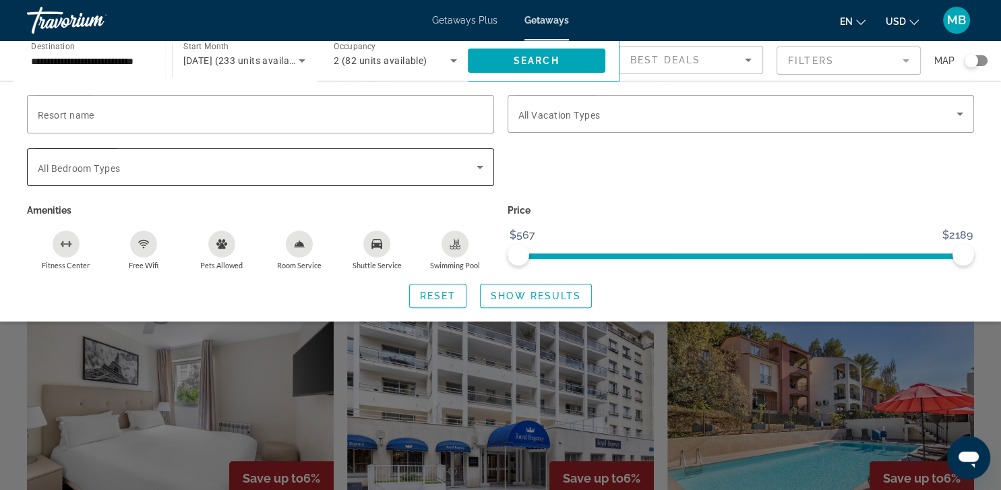
click at [376, 177] on div "Search widget" at bounding box center [261, 167] width 446 height 38
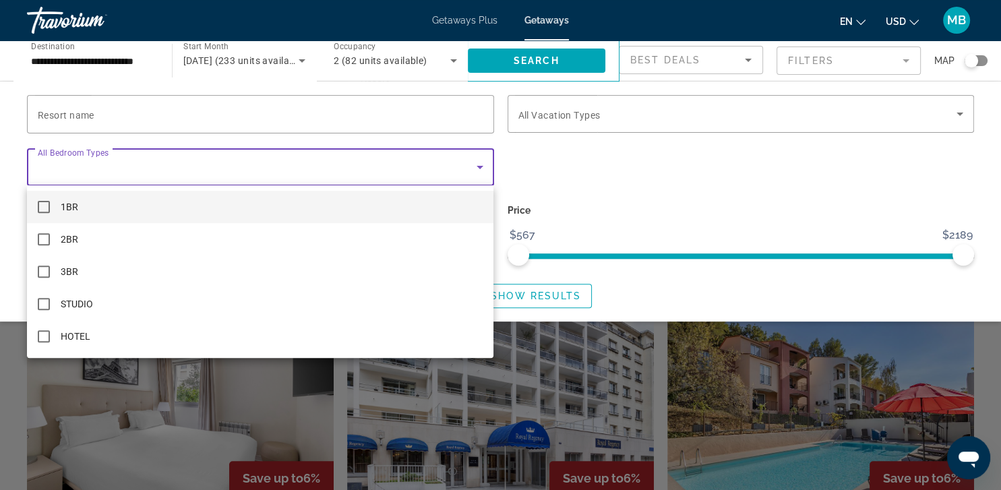
click at [647, 164] on div at bounding box center [500, 245] width 1001 height 490
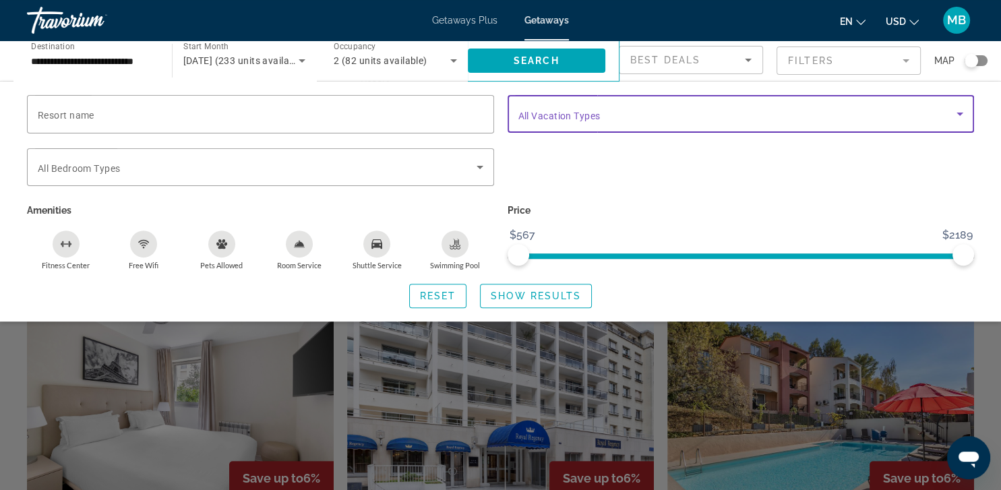
click at [719, 121] on span "Search widget" at bounding box center [738, 114] width 439 height 16
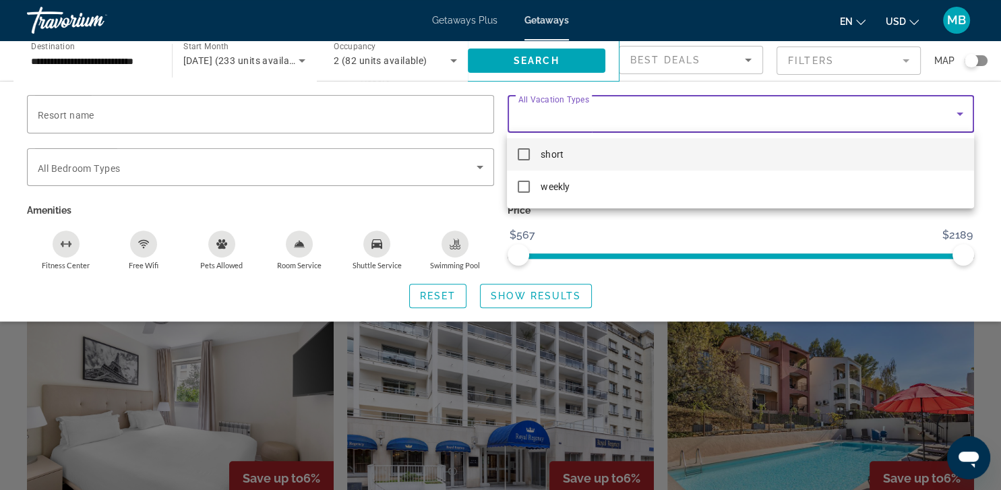
click at [719, 121] on div at bounding box center [500, 245] width 1001 height 490
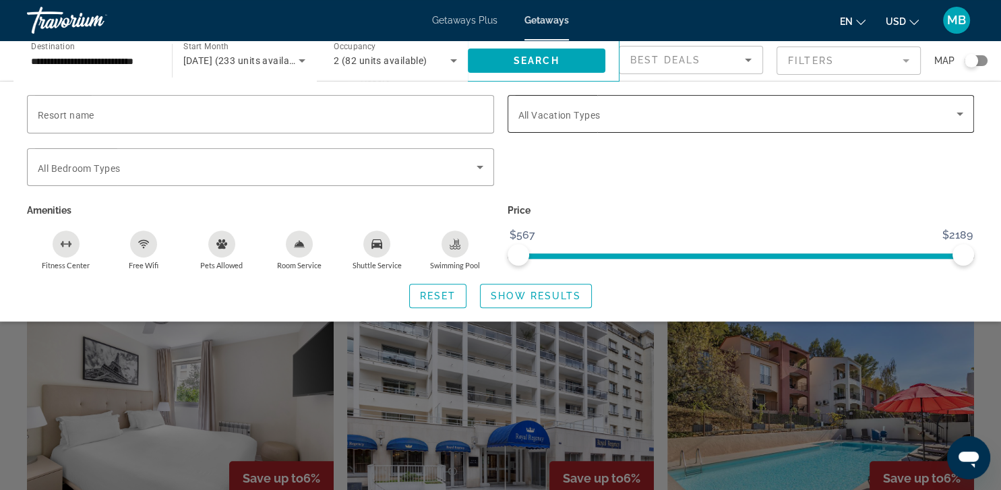
click at [719, 121] on span "Search widget" at bounding box center [738, 114] width 439 height 16
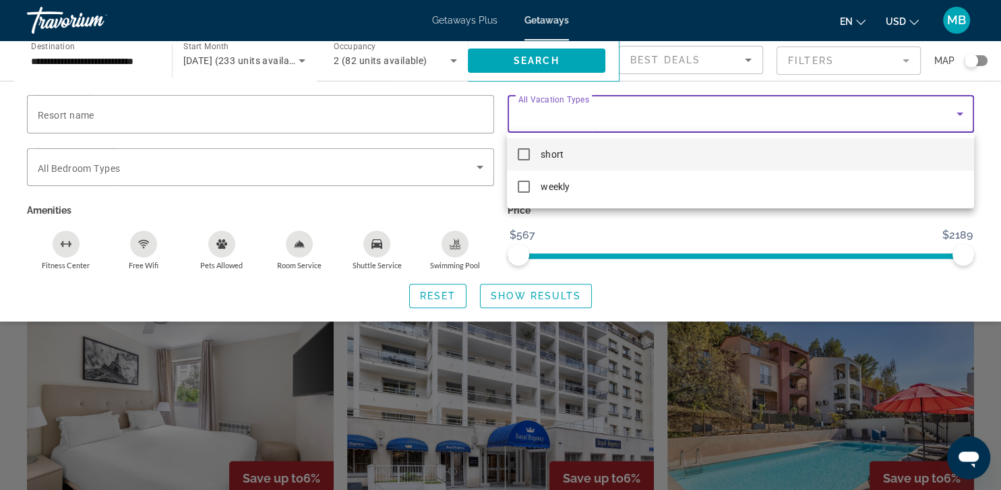
click at [527, 155] on mat-pseudo-checkbox at bounding box center [524, 154] width 12 height 12
click at [990, 123] on div at bounding box center [500, 245] width 1001 height 490
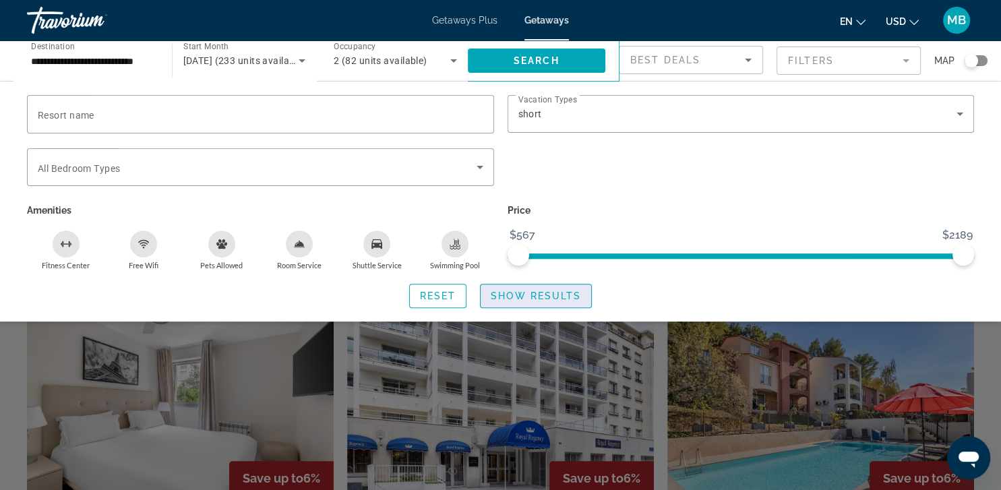
click at [542, 295] on span "Show Results" at bounding box center [536, 296] width 90 height 11
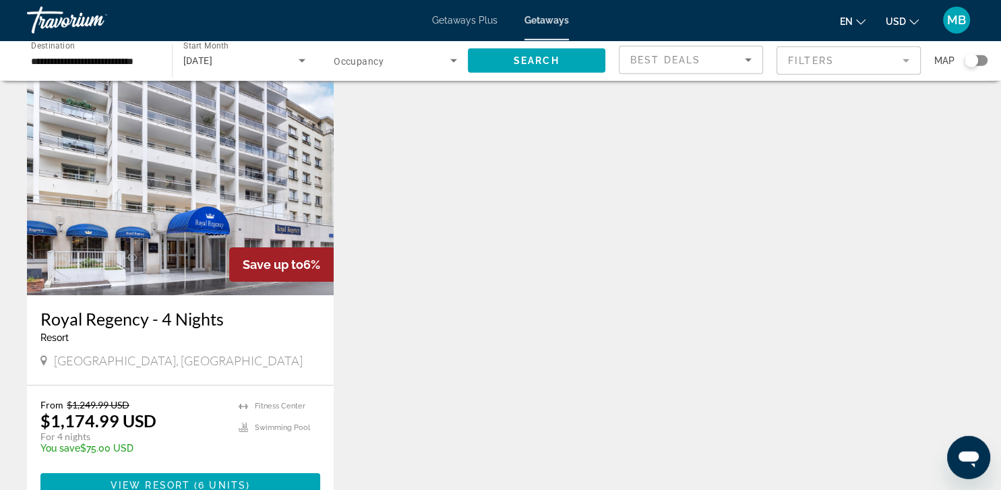
scroll to position [46, 0]
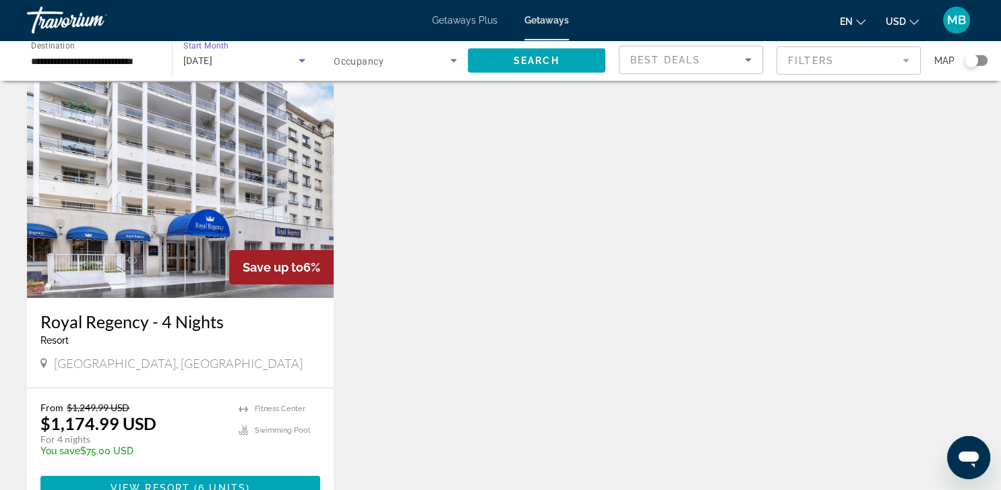
click at [297, 67] on icon "Search widget" at bounding box center [302, 61] width 16 height 16
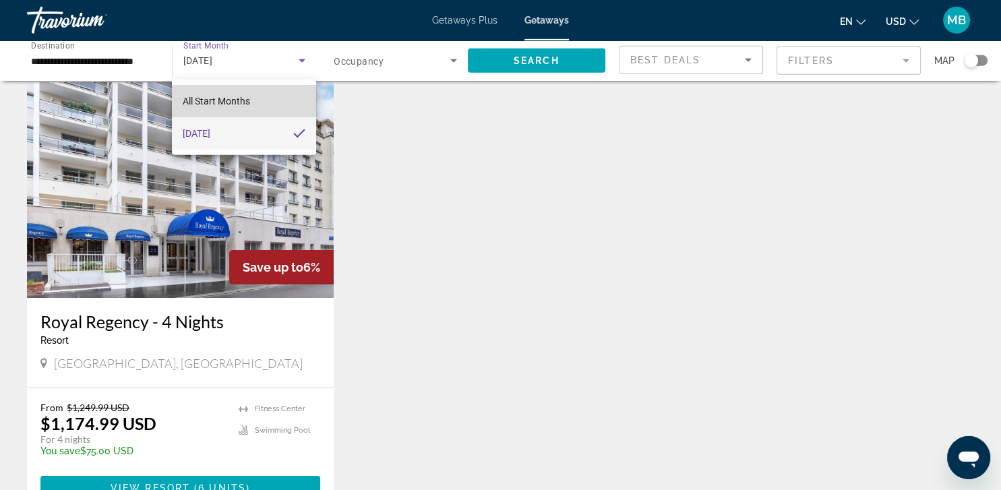
click at [256, 91] on mat-option "All Start Months" at bounding box center [244, 101] width 144 height 32
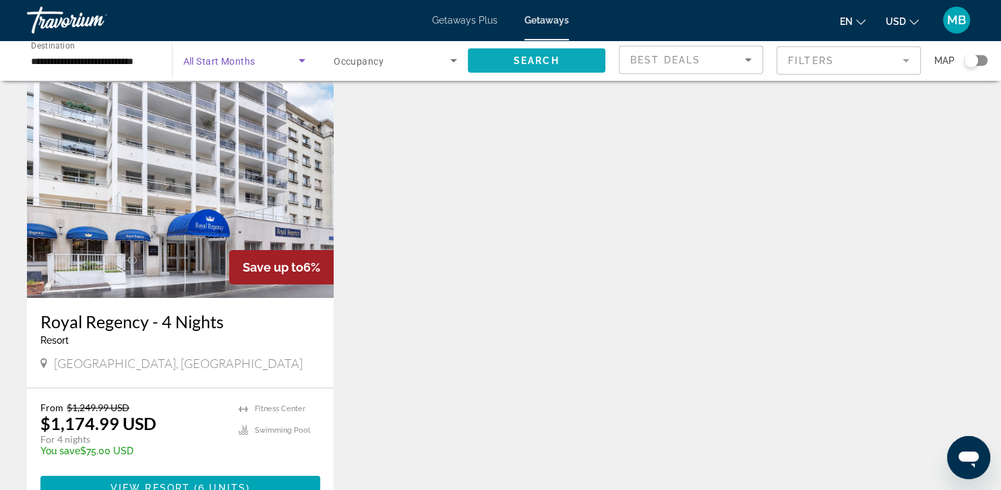
click at [569, 64] on span "Search widget" at bounding box center [537, 61] width 138 height 32
